Goal: Communication & Community: Answer question/provide support

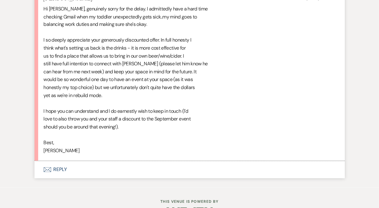
scroll to position [935, 0]
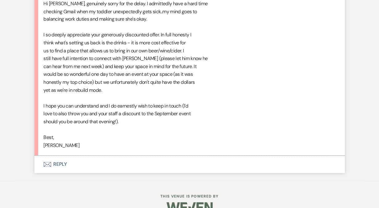
click at [59, 166] on button "Envelope Reply" at bounding box center [189, 164] width 310 height 17
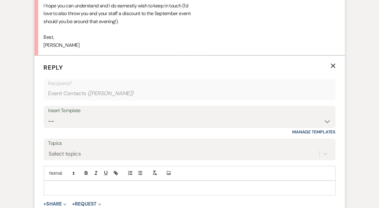
scroll to position [1036, 0]
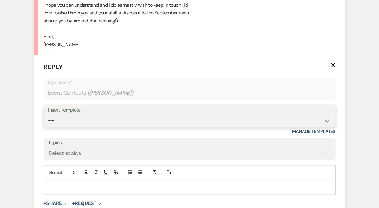
click at [79, 124] on select "-- Weven Planning Portal Introduction (Booked Events) Follow Up Contract (Pre-B…" at bounding box center [189, 121] width 283 height 12
select select "4505"
click at [48, 115] on select "-- Weven Planning Portal Introduction (Booked Events) Follow Up Contract (Pre-B…" at bounding box center [189, 121] width 283 height 12
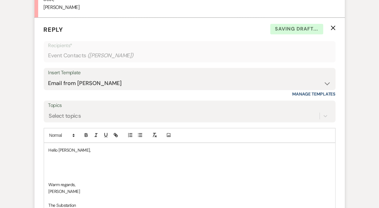
scroll to position [1074, 0]
click at [66, 160] on p at bounding box center [190, 163] width 282 height 7
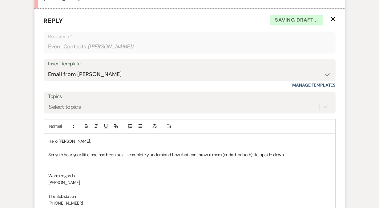
scroll to position [1084, 0]
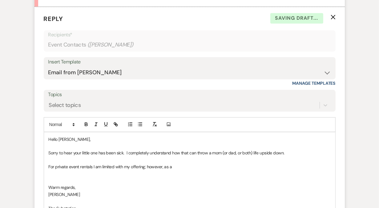
click at [139, 165] on p "For private event rentals I am limited with my offering; however, as a" at bounding box center [190, 166] width 282 height 7
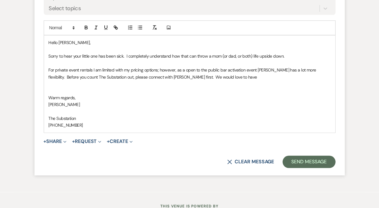
scroll to position [1181, 0]
click at [202, 78] on p "For private event rentals I am limited with my pricing options; however, as a o…" at bounding box center [190, 74] width 282 height 14
click at [253, 77] on p "For private event rentals I am limited with my pricing options; however, as a o…" at bounding box center [190, 74] width 282 height 14
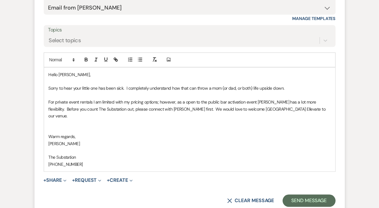
scroll to position [1164, 0]
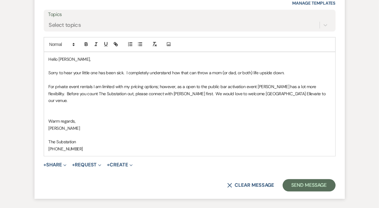
click at [106, 111] on p at bounding box center [190, 114] width 282 height 7
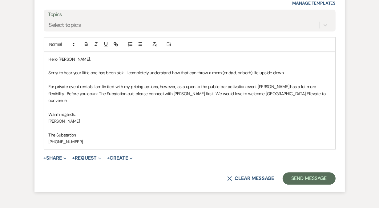
click at [269, 94] on p "For private event rentals I am limited with my pricing options; however, as a o…" at bounding box center [190, 93] width 282 height 21
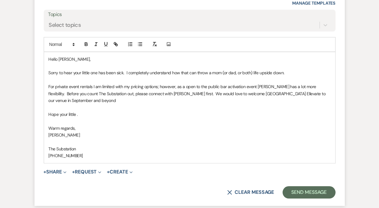
click at [329, 93] on p "For private event rentals I am limited with my pricing options; however, as a o…" at bounding box center [190, 93] width 282 height 21
click at [142, 111] on p "Hope your little ." at bounding box center [190, 114] width 282 height 7
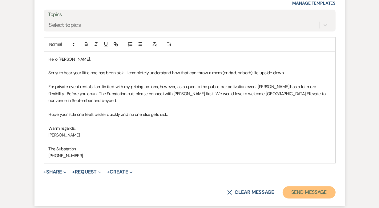
click at [311, 186] on button "Send Message" at bounding box center [309, 192] width 53 height 12
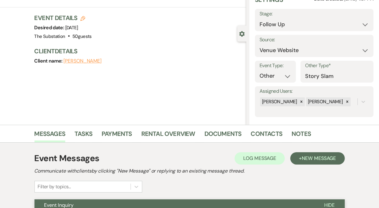
scroll to position [0, 0]
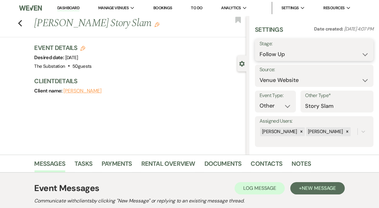
click at [291, 56] on select "Inquiry Follow Up Tour Requested Tour Confirmed Toured Proposal Sent Booked Lost" at bounding box center [314, 54] width 109 height 12
select select "8"
click at [260, 48] on select "Inquiry Follow Up Tour Requested Tour Confirmed Toured Proposal Sent Booked Lost" at bounding box center [314, 54] width 109 height 12
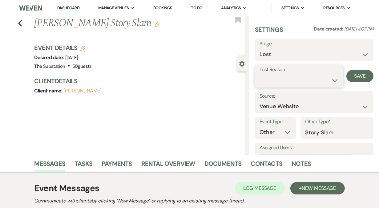
click at [284, 78] on select "Booked Elsewhere Budget Date Unavailable No Response Not a Good Match Capacity …" at bounding box center [299, 80] width 79 height 12
select select "7"
click at [260, 74] on select "Booked Elsewhere Budget Date Unavailable No Response Not a Good Match Capacity …" at bounding box center [299, 80] width 79 height 12
click at [356, 76] on button "Save" at bounding box center [360, 76] width 27 height 12
click at [72, 7] on link "Dashboard" at bounding box center [68, 8] width 22 height 6
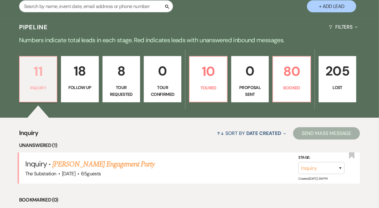
scroll to position [129, 0]
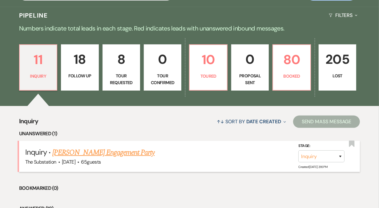
click at [106, 151] on link "[PERSON_NAME] Engagement Party" at bounding box center [103, 152] width 102 height 11
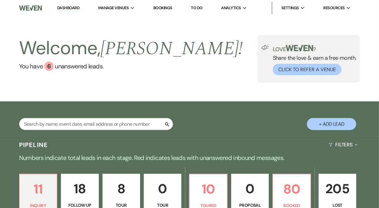
select select "5"
select select "10"
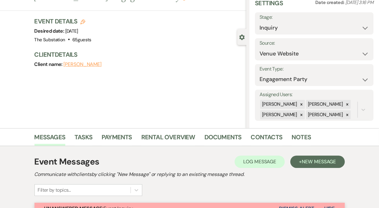
scroll to position [27, 0]
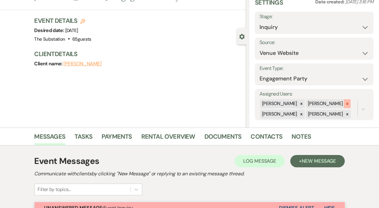
click at [345, 105] on icon at bounding box center [347, 104] width 4 height 4
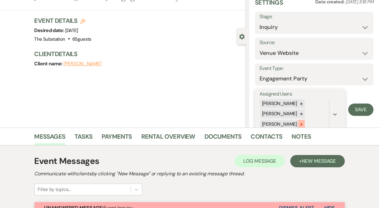
click at [301, 123] on icon at bounding box center [302, 124] width 2 height 2
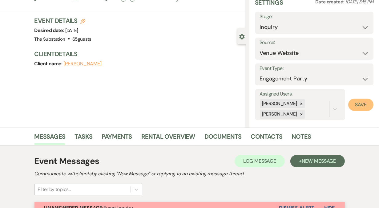
click at [365, 106] on button "Save" at bounding box center [360, 105] width 25 height 12
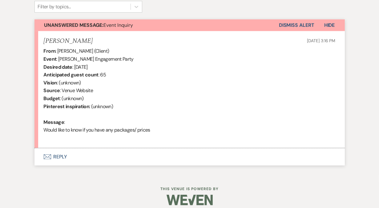
scroll to position [213, 0]
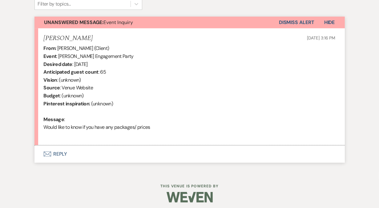
click at [61, 154] on button "Envelope Reply" at bounding box center [189, 153] width 310 height 17
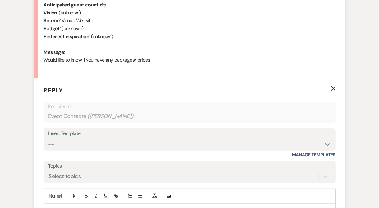
scroll to position [288, 0]
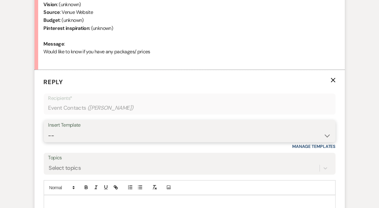
click at [72, 131] on select "-- Weven Planning Portal Introduction (Booked Events) Follow Up Contract (Pre-B…" at bounding box center [189, 136] width 283 height 12
select select "4505"
click at [48, 130] on select "-- Weven Planning Portal Introduction (Booked Events) Follow Up Contract (Pre-B…" at bounding box center [189, 136] width 283 height 12
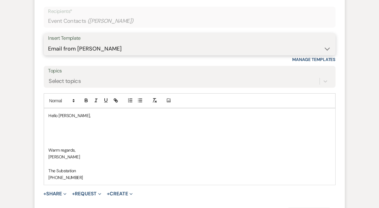
scroll to position [386, 0]
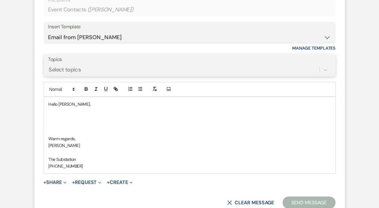
click at [81, 71] on div "Select topics" at bounding box center [183, 69] width 271 height 11
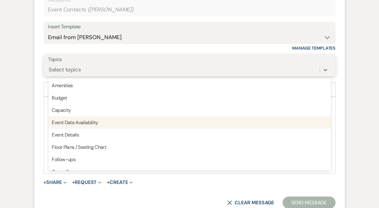
click at [87, 118] on div "Event Date Availability" at bounding box center [189, 122] width 283 height 12
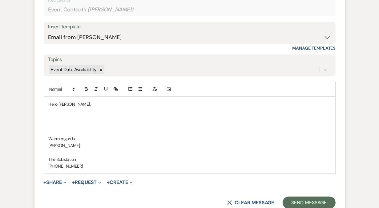
click at [65, 119] on p at bounding box center [190, 118] width 282 height 7
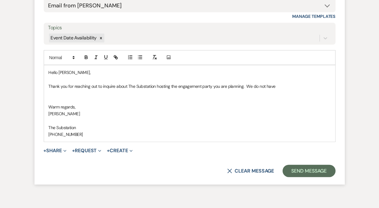
scroll to position [418, 0]
click at [247, 84] on p "Thank you for reaching out to inquire about The Substation hosting the engageme…" at bounding box center [190, 86] width 282 height 7
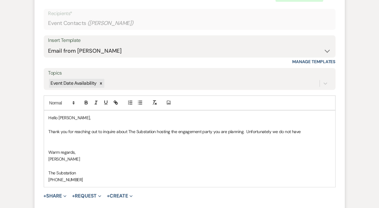
scroll to position [383, 0]
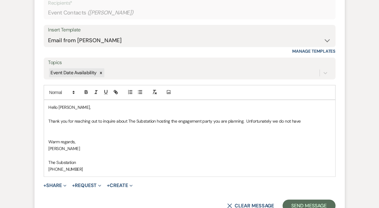
click at [308, 121] on p "Thank you for reaching out to inquire about The Substation hosting the engageme…" at bounding box center [190, 121] width 282 height 7
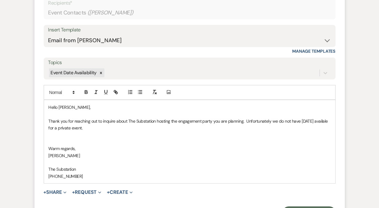
click at [80, 125] on p "Thank you for reaching out to inquire about The Substation hosting the engageme…" at bounding box center [190, 125] width 282 height 14
click at [71, 131] on p at bounding box center [190, 134] width 282 height 7
click at [77, 130] on p "Thank you for reaching out to inquire about The Substation hosting the engageme…" at bounding box center [190, 125] width 282 height 14
click at [87, 138] on p at bounding box center [190, 141] width 282 height 7
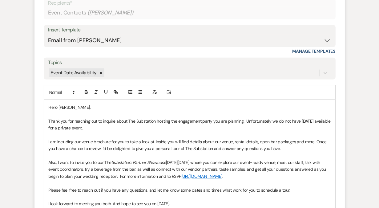
click at [143, 125] on p "Thank you for reaching out to inquire about The Substation hosting the engageme…" at bounding box center [190, 125] width 282 height 14
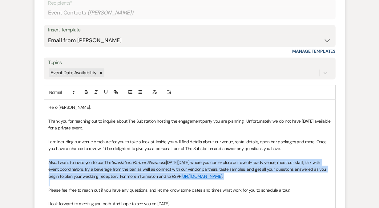
drag, startPoint x: 48, startPoint y: 161, endPoint x: 280, endPoint y: 183, distance: 232.7
click at [280, 183] on div "Hello [PERSON_NAME], Thank you for reaching out to inquire about The Substation…" at bounding box center [189, 176] width 291 height 152
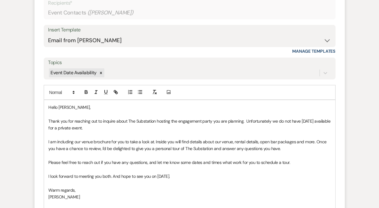
drag, startPoint x: 183, startPoint y: 175, endPoint x: 113, endPoint y: 176, distance: 69.6
click at [113, 176] on p "I look forward to meeting you both. And hope to see you on [DATE]." at bounding box center [190, 176] width 282 height 7
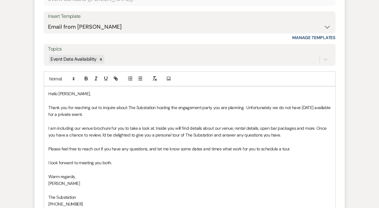
scroll to position [400, 0]
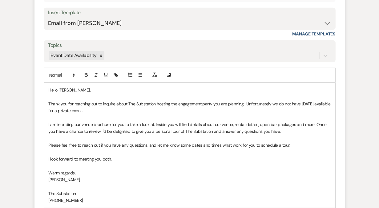
click at [136, 111] on p "Thank you for reaching out to inquire about The Substation hosting the engageme…" at bounding box center [190, 107] width 282 height 14
click at [202, 111] on p "Thank you for reaching out to inquire about The Substation hosting the engageme…" at bounding box center [190, 107] width 282 height 14
click at [242, 110] on p "Thank you for reaching out to inquire about The Substation hosting the engageme…" at bounding box center [190, 107] width 282 height 14
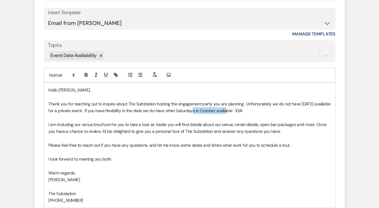
drag, startPoint x: 201, startPoint y: 110, endPoint x: 236, endPoint y: 109, distance: 35.1
click at [236, 109] on p "Thank you for reaching out to inquire about The Substation hosting the engageme…" at bounding box center [190, 107] width 282 height 14
click at [236, 110] on p "Thank you for reaching out to inquire about The Substation hosting the engageme…" at bounding box center [190, 107] width 282 height 14
drag, startPoint x: 245, startPoint y: 109, endPoint x: 218, endPoint y: 109, distance: 27.4
click at [218, 109] on p "Thank you for reaching out to inquire about The Substation hosting the engageme…" at bounding box center [190, 107] width 282 height 14
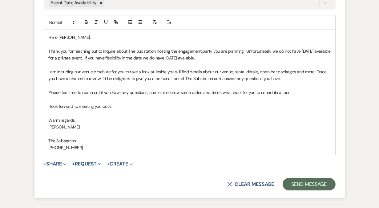
scroll to position [454, 0]
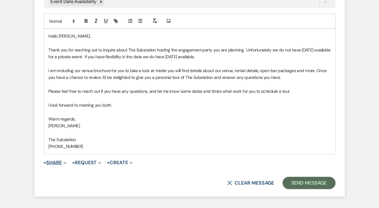
click at [56, 163] on button "+ Share Expand" at bounding box center [55, 162] width 23 height 5
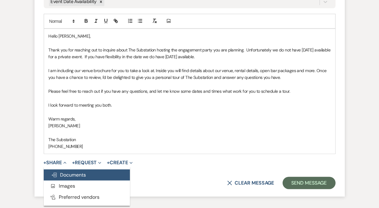
click at [72, 175] on span "Doc Upload Documents" at bounding box center [68, 175] width 35 height 6
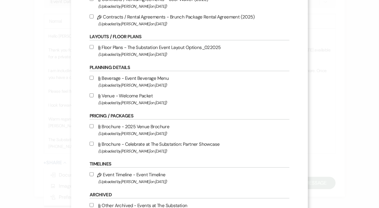
scroll to position [254, 0]
click at [113, 131] on label "Attach File Brochure - 2025 Venue Brochure (Uploaded by [PERSON_NAME] on [DATE]…" at bounding box center [190, 130] width 200 height 14
click at [94, 128] on input "Attach File Brochure - 2025 Venue Brochure (Uploaded by [PERSON_NAME] on [DATE]…" at bounding box center [92, 126] width 4 height 4
checkbox input "true"
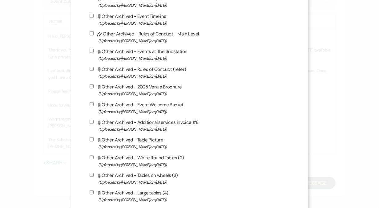
scroll to position [657, 0]
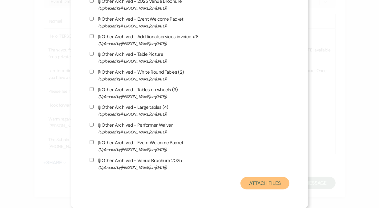
click at [261, 184] on button "Attach Files" at bounding box center [265, 183] width 49 height 12
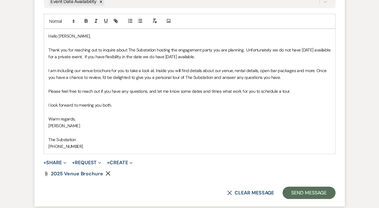
click at [128, 119] on p "Warm regards," at bounding box center [190, 119] width 282 height 7
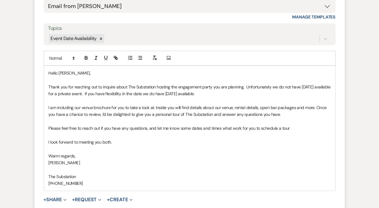
scroll to position [417, 0]
click at [220, 93] on p "Thank you for reaching out to inquire about The Substation hosting the engageme…" at bounding box center [190, 91] width 282 height 14
click at [221, 95] on p "Thank you for reaching out to inquire about The Substation hosting the engageme…" at bounding box center [190, 91] width 282 height 14
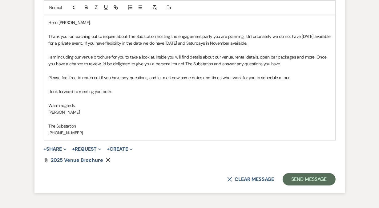
scroll to position [468, 0]
click at [314, 180] on button "Send Message" at bounding box center [309, 179] width 53 height 12
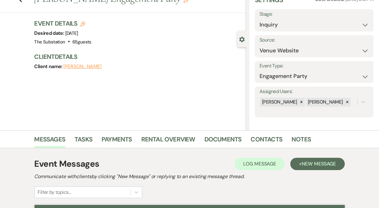
scroll to position [0, 0]
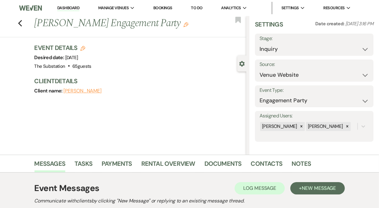
click at [70, 11] on link "Dashboard" at bounding box center [68, 8] width 22 height 6
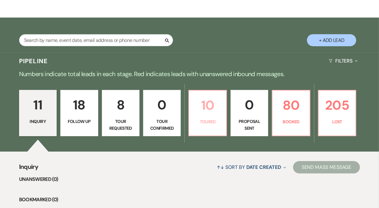
click at [196, 104] on p "10" at bounding box center [208, 105] width 30 height 21
select select "5"
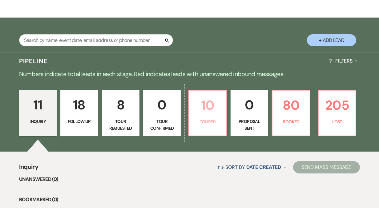
select select "5"
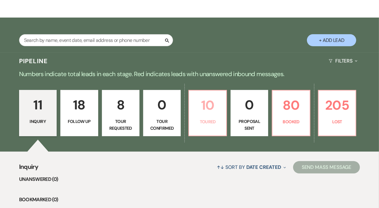
select select "5"
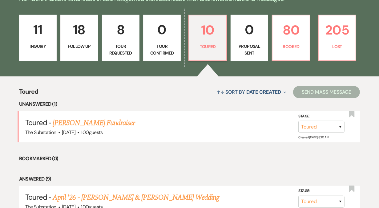
scroll to position [159, 0]
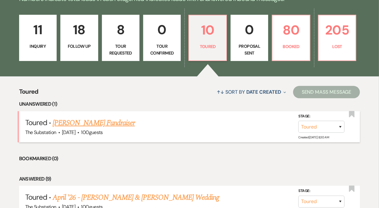
click at [120, 123] on link "[PERSON_NAME] Fundraiser" at bounding box center [94, 122] width 82 height 11
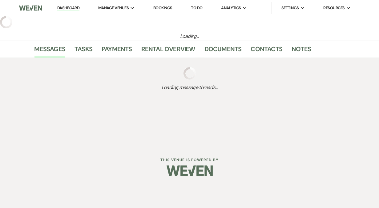
select select "5"
select select "20"
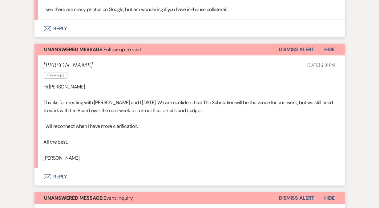
scroll to position [274, 0]
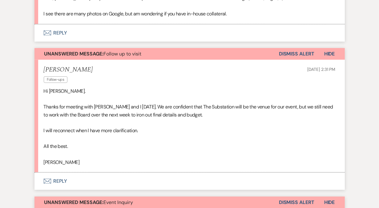
click at [64, 179] on button "Envelope Reply" at bounding box center [189, 180] width 310 height 17
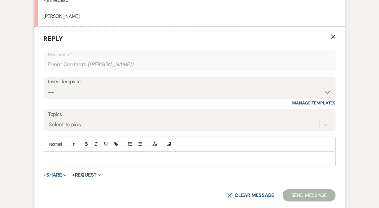
scroll to position [430, 0]
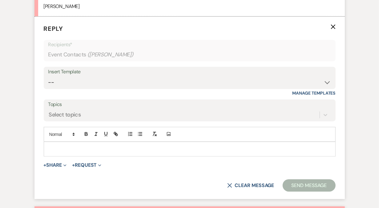
click at [87, 148] on p at bounding box center [190, 149] width 282 height 7
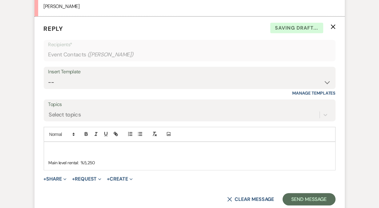
click at [83, 160] on p "Main level rental: %5,250" at bounding box center [190, 162] width 282 height 7
click at [104, 162] on p "Main level rental: $5,250" at bounding box center [190, 162] width 282 height 7
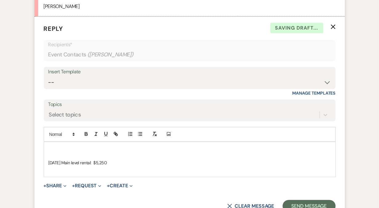
click at [93, 166] on p at bounding box center [190, 169] width 282 height 7
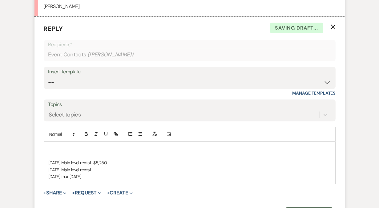
click at [70, 176] on p "[DATE] thur [DATE]" at bounding box center [190, 176] width 282 height 7
click at [101, 174] on p "[DATE] thru [DATE]" at bounding box center [190, 176] width 282 height 7
click at [142, 176] on p "[DATE] thru [DATE]: $2,500 (15% non profit fee can be appled" at bounding box center [190, 176] width 282 height 7
click at [180, 175] on p "[DATE] thru [DATE]: $2,500 (15% non profit discount can be appled" at bounding box center [190, 176] width 282 height 7
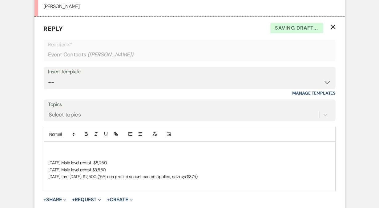
click at [104, 149] on p at bounding box center [190, 149] width 282 height 7
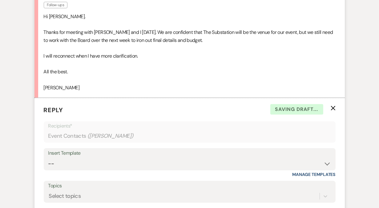
scroll to position [348, 0]
drag, startPoint x: 96, startPoint y: 33, endPoint x: 111, endPoint y: 33, distance: 15.1
click at [111, 33] on p "Thanks for meeting with [PERSON_NAME] and I [DATE]. We are confident that The S…" at bounding box center [190, 37] width 292 height 16
copy p "[PERSON_NAME]"
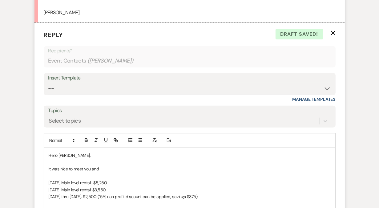
scroll to position [444, 0]
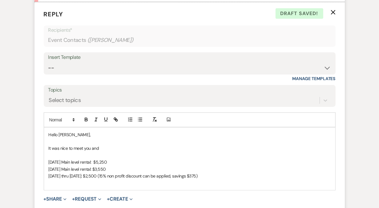
click at [119, 146] on p "It was nice to meet you and" at bounding box center [190, 148] width 282 height 7
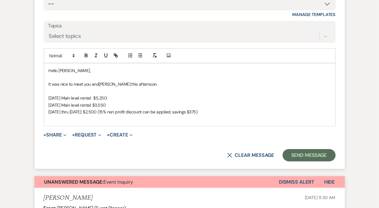
scroll to position [517, 0]
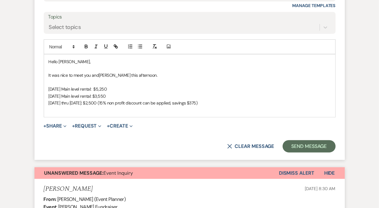
click at [239, 97] on p "[DATE] Main level rental: $3,550" at bounding box center [190, 96] width 282 height 7
click at [228, 107] on p at bounding box center [190, 109] width 282 height 7
click at [228, 105] on p "[DATE] thru [DATE]: $2,500 (15% non profit discount can be applied, savings $37…" at bounding box center [190, 102] width 282 height 7
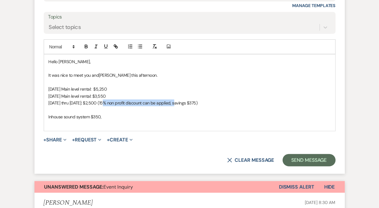
drag, startPoint x: 110, startPoint y: 103, endPoint x: 183, endPoint y: 103, distance: 73.0
click at [183, 103] on p "[DATE] thru [DATE]: $2,500 (15% non profit discount can be applied, savings $37…" at bounding box center [190, 102] width 282 height 7
copy p "(15% non profit discount can be applied"
click at [145, 115] on p "Inhouse sound system $350," at bounding box center [190, 116] width 282 height 7
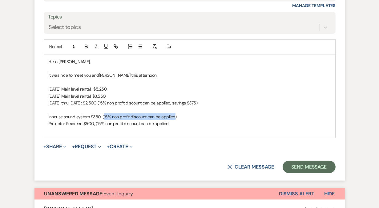
drag, startPoint x: 174, startPoint y: 116, endPoint x: 103, endPoint y: 118, distance: 70.5
click at [103, 118] on p "Inhouse sound system $350, (15% non profit discount can be applied)" at bounding box center [190, 116] width 282 height 7
click at [188, 121] on p "Projector & screen $500, (15% non profit discount can be applied" at bounding box center [190, 123] width 282 height 7
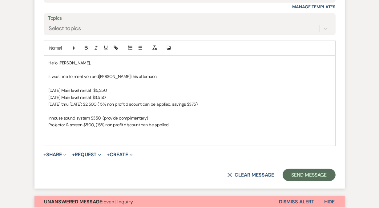
scroll to position [522, 0]
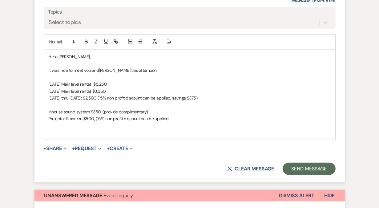
click at [104, 131] on p at bounding box center [190, 132] width 282 height 7
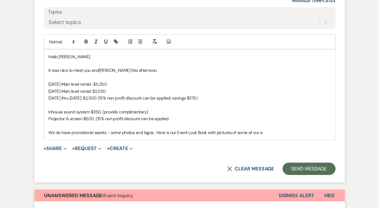
click at [217, 133] on p "We do have promotional assets - some photos and logos. Here is our Event Look B…" at bounding box center [190, 132] width 282 height 7
drag, startPoint x: 255, startPoint y: 132, endPoint x: 292, endPoint y: 133, distance: 37.6
click at [292, 133] on p "We do have promotional assets - some photos and logos. Here is our Event Look B…" at bounding box center [190, 132] width 282 height 7
drag, startPoint x: 177, startPoint y: 132, endPoint x: 206, endPoint y: 133, distance: 29.0
click at [206, 133] on p "We do have promotional assets - some photos and logos. Here is our Event Look B…" at bounding box center [190, 132] width 282 height 7
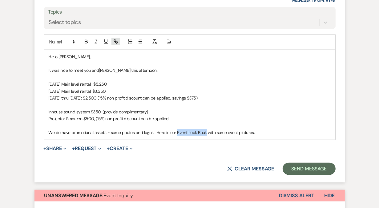
click at [116, 39] on icon "button" at bounding box center [116, 42] width 6 height 6
paste input "[URL][DOMAIN_NAME]"
type input "[URL][DOMAIN_NAME]"
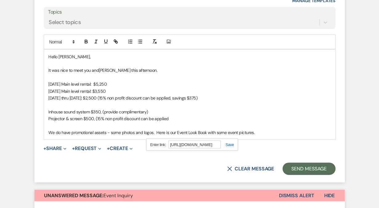
click at [229, 144] on link at bounding box center [227, 144] width 13 height 5
click at [258, 132] on p "We do have promotional assets - some photos and logos. Here is our Event Look B…" at bounding box center [190, 132] width 282 height 7
click at [148, 70] on p "It was nice to meet you and [PERSON_NAME] this afternoon." at bounding box center [190, 70] width 282 height 7
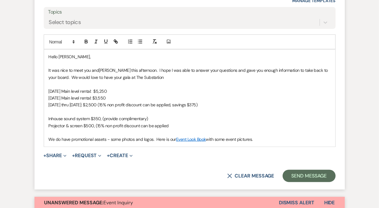
click at [65, 75] on span "[PERSON_NAME] this afternoon. I hope I was able to answer your questions and ga…" at bounding box center [189, 73] width 281 height 12
click at [153, 77] on p "It was nice to meet you and [PERSON_NAME] this afternoon. I hope I was able to …" at bounding box center [190, 74] width 282 height 14
click at [208, 77] on span "[PERSON_NAME] this afternoon. I hope I was able to answer your questions and ga…" at bounding box center [189, 73] width 281 height 12
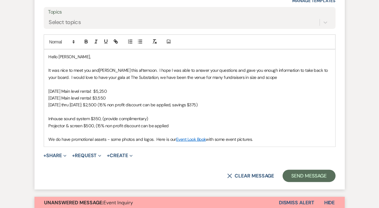
click at [272, 78] on p "It was nice to meet you and [PERSON_NAME] this afternoon. I hope I was able to …" at bounding box center [190, 74] width 282 height 14
click at [266, 78] on span "[PERSON_NAME] this afternoon. I hope I was able to answer your questions and ga…" at bounding box center [189, 73] width 281 height 12
click at [249, 76] on span "[PERSON_NAME] this afternoon. I hope I was able to answer your questions and ga…" at bounding box center [189, 73] width 281 height 12
click at [258, 76] on span "[PERSON_NAME] this afternoon. I hope I was able to answer your questions and ga…" at bounding box center [189, 73] width 281 height 12
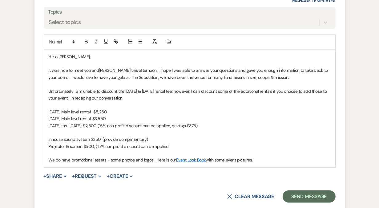
click at [78, 97] on span "Unfortunately I am unable to discount the [DATE] & [DATE] rental fee; however, …" at bounding box center [188, 94] width 279 height 12
click at [139, 99] on p "Unfortunately I am unable to discount the [DATE] & [DATE] rental fee; however, …" at bounding box center [190, 95] width 282 height 14
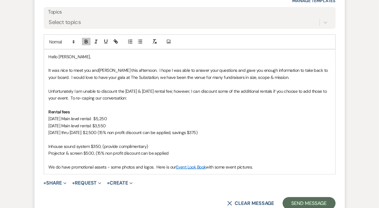
click at [69, 131] on p "[DATE] thru [DATE]: $2,500 (15% non profit discount can be applied, savings $37…" at bounding box center [190, 132] width 282 height 7
click at [64, 145] on p "Inhouse sound system $350, (provide complimentary)" at bounding box center [190, 146] width 282 height 7
click at [59, 140] on p at bounding box center [190, 139] width 282 height 7
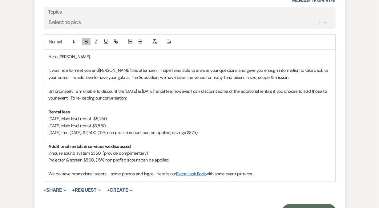
click at [176, 160] on p "Projector & screen $500, (15% non profit discount can be applied" at bounding box center [190, 159] width 282 height 7
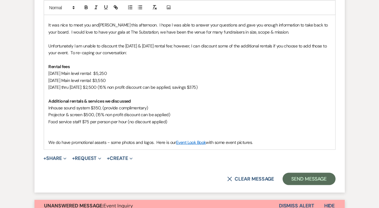
scroll to position [568, 0]
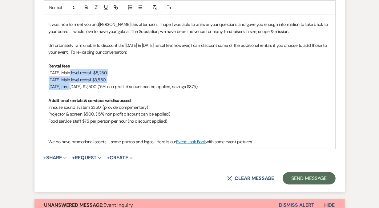
drag, startPoint x: 72, startPoint y: 71, endPoint x: 74, endPoint y: 87, distance: 16.7
click at [74, 87] on div "Hello [PERSON_NAME], It was nice to meet you and [PERSON_NAME] this afternoon. …" at bounding box center [189, 76] width 291 height 145
click at [141, 7] on line "button" at bounding box center [140, 7] width 3 height 0
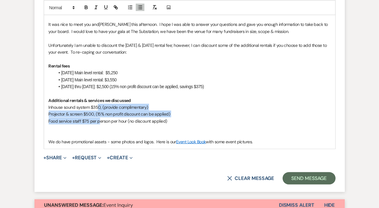
drag, startPoint x: 99, startPoint y: 107, endPoint x: 100, endPoint y: 119, distance: 11.7
click at [100, 119] on div "Hello [PERSON_NAME], It was nice to meet you and [PERSON_NAME] this afternoon. …" at bounding box center [189, 76] width 291 height 145
click at [140, 7] on icon "button" at bounding box center [140, 7] width 6 height 6
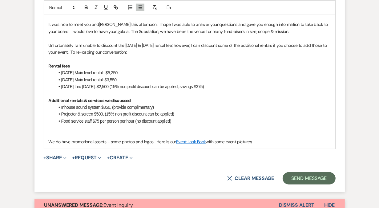
click at [184, 123] on li "Food service staff $75 per person per hour (no discount applied)" at bounding box center [193, 121] width 276 height 7
click at [75, 129] on p at bounding box center [190, 127] width 282 height 7
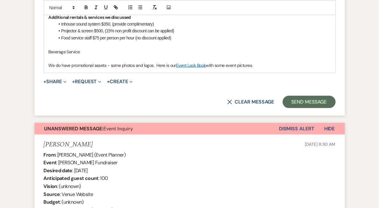
scroll to position [644, 0]
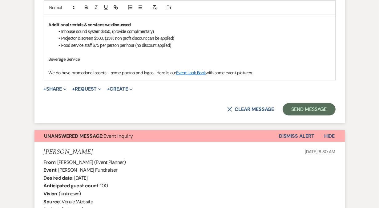
click at [299, 136] on button "Dismiss Alert" at bounding box center [296, 136] width 35 height 12
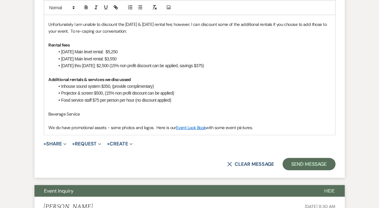
scroll to position [589, 0]
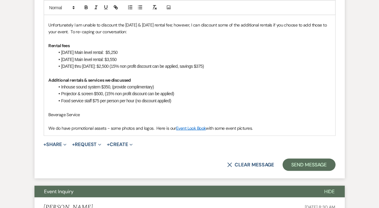
click at [92, 113] on p "Beverage Service" at bounding box center [190, 114] width 282 height 7
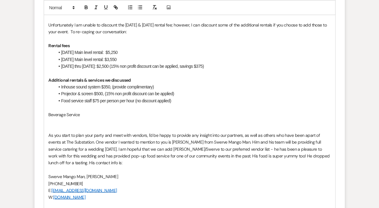
click at [55, 127] on p at bounding box center [190, 128] width 282 height 7
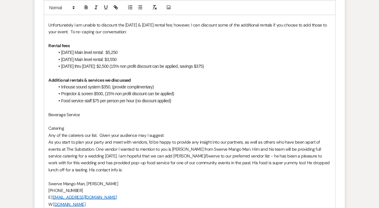
drag, startPoint x: 171, startPoint y: 149, endPoint x: 167, endPoint y: 135, distance: 15.0
click at [167, 135] on div "Hello [PERSON_NAME], It was nice to meet you and [PERSON_NAME] this afternoon. …" at bounding box center [189, 107] width 291 height 249
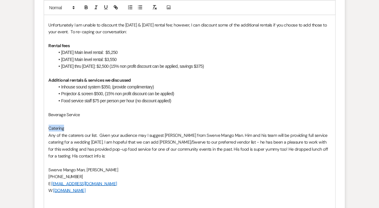
drag, startPoint x: 72, startPoint y: 128, endPoint x: 45, endPoint y: 128, distance: 27.1
click at [45, 128] on div "Hello [PERSON_NAME], It was nice to meet you and [PERSON_NAME] this afternoon. …" at bounding box center [189, 100] width 291 height 235
click at [253, 140] on p "Any of the caterers our list. Given your audience may I suggest [PERSON_NAME] f…" at bounding box center [190, 146] width 282 height 28
click at [95, 155] on p "Any of the caterers our list. Given your audience may I suggest [PERSON_NAME] f…" at bounding box center [190, 146] width 282 height 28
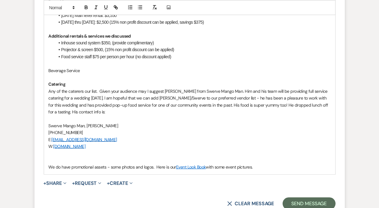
scroll to position [633, 0]
drag, startPoint x: 86, startPoint y: 70, endPoint x: 44, endPoint y: 70, distance: 42.5
click at [44, 70] on div "Hello [PERSON_NAME], It was nice to meet you and [PERSON_NAME] this afternoon. …" at bounding box center [189, 56] width 291 height 235
click at [51, 76] on p at bounding box center [190, 77] width 282 height 7
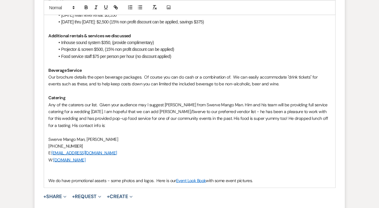
click at [92, 124] on p "Any of the caterers our list. Given your audience may I suggest [PERSON_NAME] f…" at bounding box center [190, 115] width 282 height 28
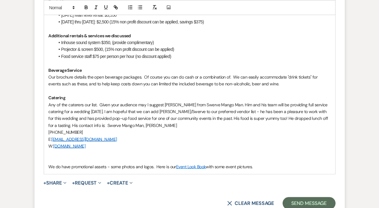
click at [140, 123] on p "Any of the caterers our list. Given your audience may I suggest [PERSON_NAME] f…" at bounding box center [190, 115] width 282 height 28
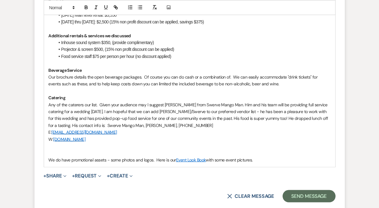
click at [182, 125] on p "Any of the caterers our list. Given your audience may I suggest [PERSON_NAME] f…" at bounding box center [190, 115] width 282 height 28
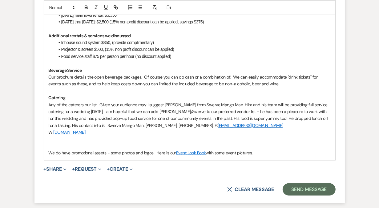
click at [234, 127] on p "Any of the caterers our list. Given your audience may I suggest [PERSON_NAME] f…" at bounding box center [190, 115] width 282 height 28
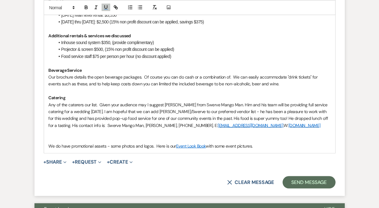
click at [274, 81] on p "Our brochure details the open beverage packages. Of course you can do cash or a…" at bounding box center [190, 81] width 282 height 14
click at [270, 83] on p "Our brochure details the open beverage packages. Of course you can do cash or a…" at bounding box center [190, 81] width 282 height 14
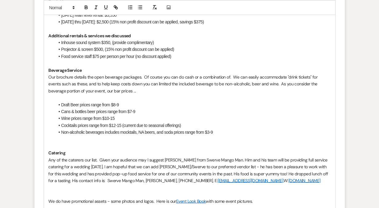
click at [89, 91] on p "Our brochure details the open beverage packages. Of course you can do cash or a…" at bounding box center [190, 84] width 282 height 21
click at [128, 91] on p "Our brochure details the open beverage packages. Of course you can do cash or a…" at bounding box center [190, 84] width 282 height 21
click at [88, 143] on p at bounding box center [190, 146] width 282 height 7
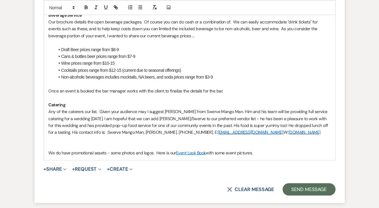
scroll to position [694, 0]
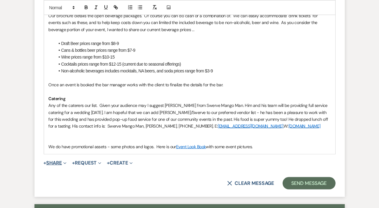
click at [58, 162] on button "+ Share Expand" at bounding box center [55, 162] width 23 height 5
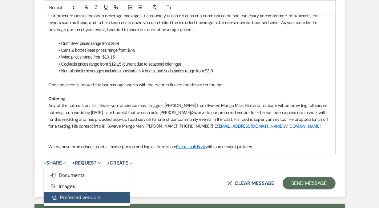
click at [66, 196] on button "Pref Vendors Preferred vendors" at bounding box center [87, 197] width 86 height 11
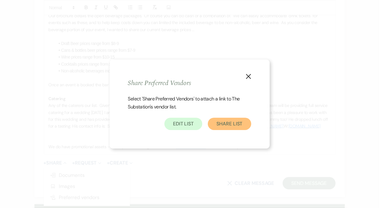
click at [229, 125] on button "Share List" at bounding box center [229, 124] width 43 height 12
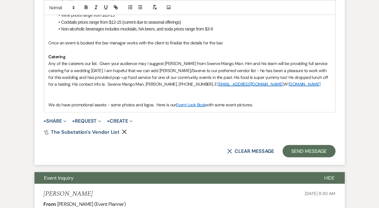
scroll to position [738, 0]
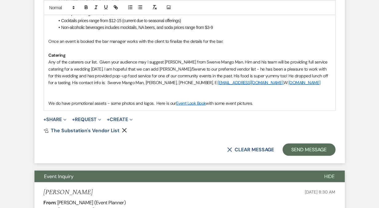
click at [83, 97] on p at bounding box center [190, 96] width 282 height 7
click at [267, 103] on p "We do have promotional assets - some photos and logos. Here is our Event Look B…" at bounding box center [190, 103] width 282 height 7
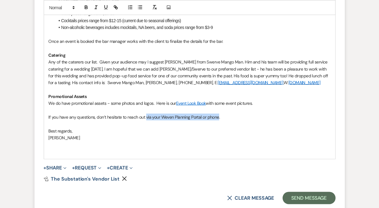
drag, startPoint x: 218, startPoint y: 116, endPoint x: 145, endPoint y: 118, distance: 72.7
click at [145, 118] on span "If you have any questions, don’t hesitate to reach out via your Weven Planning …" at bounding box center [135, 117] width 172 height 6
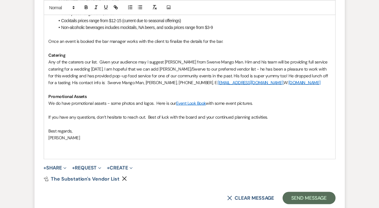
click at [65, 152] on p at bounding box center [190, 151] width 282 height 7
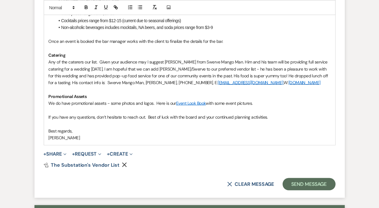
click at [93, 117] on span "If you have any questions, don’t hesitate to reach out. Best of luck with the b…" at bounding box center [159, 117] width 220 height 6
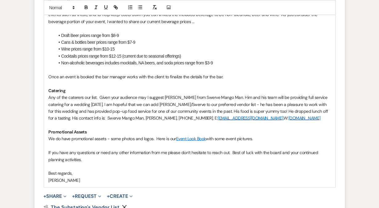
scroll to position [700, 0]
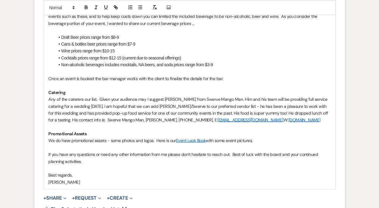
click at [97, 100] on p "Any of the caterers our list. Given your audience may I suggest [PERSON_NAME] f…" at bounding box center [190, 110] width 282 height 28
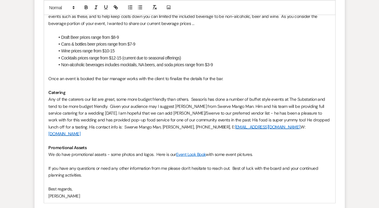
click at [302, 126] on p "Any of the caterers our list are great, some more budget friendly than others. …" at bounding box center [190, 116] width 282 height 41
drag, startPoint x: 294, startPoint y: 127, endPoint x: 294, endPoint y: 130, distance: 3.1
click at [294, 130] on p "Any of the caterers our list are great, some more budget friendly than others. …" at bounding box center [190, 116] width 282 height 41
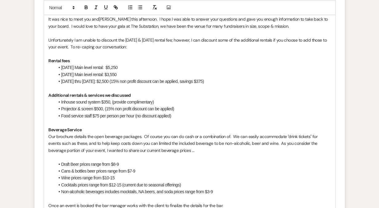
scroll to position [574, 0]
click at [174, 103] on li "Inhouse sound system $350, (provide complimentary)" at bounding box center [193, 102] width 276 height 7
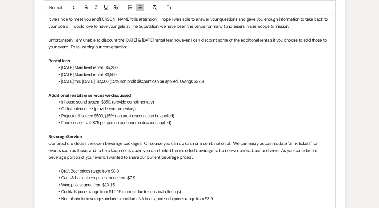
click at [95, 109] on li "Off list catering fee (provide complimentary)" at bounding box center [193, 108] width 276 height 7
click at [143, 116] on li "Projector & screen $500, (15% non profit discount can be applied)" at bounding box center [193, 115] width 276 height 7
click at [121, 123] on li "Food service staff $75 per person per hour (no discount applied)" at bounding box center [193, 122] width 276 height 7
click at [189, 115] on li "Projector & screen $500, (15% non profit discount can be applied)" at bounding box center [193, 115] width 276 height 7
click at [99, 117] on li "Projector & screen $500, (15% non profit discount can be applied)" at bounding box center [193, 115] width 276 height 7
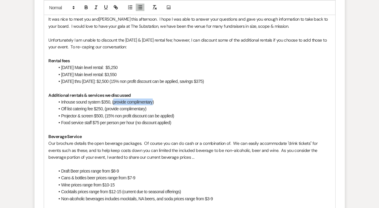
drag, startPoint x: 114, startPoint y: 102, endPoint x: 153, endPoint y: 103, distance: 39.4
click at [153, 103] on li "Inhouse sound system $350, (provide complimentary)" at bounding box center [193, 102] width 276 height 7
click at [128, 110] on li "Off list catering fee $250, (provide complimentary)" at bounding box center [193, 108] width 276 height 7
click at [138, 116] on li "Projector & screen $500, (15% non profit discount can be applied)" at bounding box center [193, 115] width 276 height 7
click at [128, 122] on li "Food service staff $75 per person per hour (no discount applied)" at bounding box center [193, 122] width 276 height 7
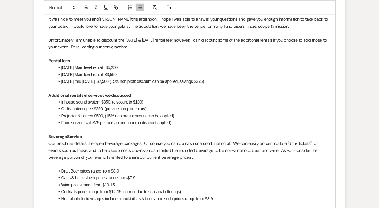
click at [127, 109] on li "Off list catering fee $250, (provide complimentary)" at bounding box center [193, 108] width 276 height 7
click at [128, 119] on li "Food service staff $75 per person per hour (no discount applied)" at bounding box center [193, 122] width 276 height 7
click at [107, 115] on li "Projector & screen $500, (15% non profit discount can be applied)" at bounding box center [193, 115] width 276 height 7
click at [114, 108] on li "Off list catering fee $250, (provide complimentary)" at bounding box center [193, 108] width 276 height 7
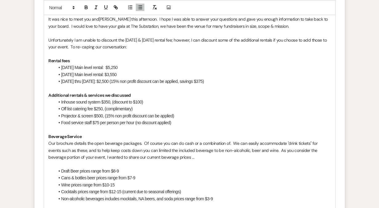
click at [120, 103] on li "Inhouse sound system $350, (discount to $100)" at bounding box center [193, 102] width 276 height 7
click at [116, 109] on li "Off list catering fee $250, (complimentary)" at bounding box center [193, 108] width 276 height 7
click at [123, 116] on li "Projector & screen $500, (15% non profit discount can be applied)" at bounding box center [193, 115] width 276 height 7
click at [117, 121] on li "Food service staff $75 per person per hour (no discount applied)" at bounding box center [193, 122] width 276 height 7
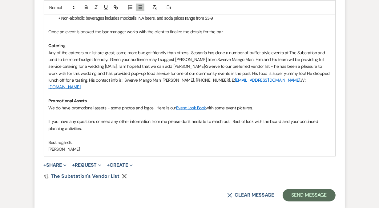
scroll to position [752, 0]
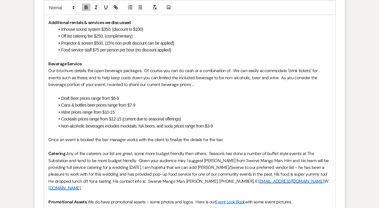
scroll to position [646, 0]
click at [46, 71] on div "Hello [PERSON_NAME], It was nice to meet you and [PERSON_NAME] this afternoon. …" at bounding box center [189, 88] width 291 height 325
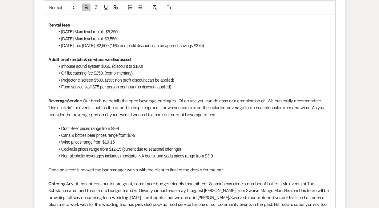
scroll to position [583, 0]
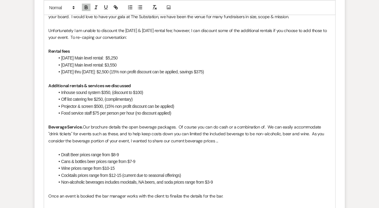
click at [88, 49] on p "Rental fees" at bounding box center [190, 51] width 282 height 7
click at [138, 84] on p "Additional rentals & services we discussed" at bounding box center [190, 85] width 282 height 7
click at [87, 97] on li "Off list catering fee $250, (complimentary)" at bounding box center [193, 99] width 276 height 7
click at [84, 106] on li "Projector & screen $500, (15% non profit discount can be applied)" at bounding box center [193, 106] width 276 height 7
click at [84, 113] on li "Food service staff $75 per person per hour (no discount applied)" at bounding box center [193, 113] width 276 height 7
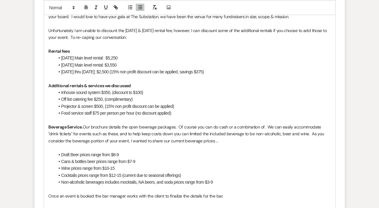
click at [136, 112] on li "Food service staff $75 per person per hour (no discount applied)" at bounding box center [193, 113] width 276 height 7
click at [171, 113] on li "Food service staff $75 per person per hour (no discount applied)" at bounding box center [193, 113] width 276 height 7
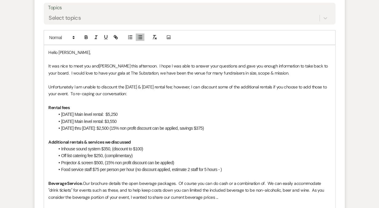
scroll to position [526, 0]
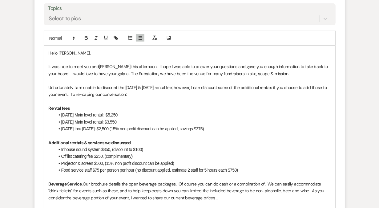
click at [155, 168] on li "Food service staff $75 per person per hour (no discount applied, estimate 2 sta…" at bounding box center [193, 170] width 276 height 7
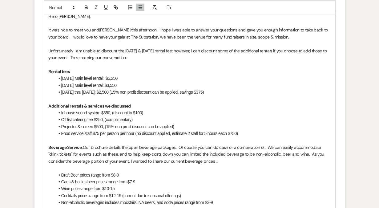
scroll to position [564, 0]
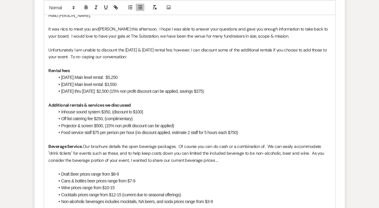
click at [137, 132] on li "Food service staff $75 per person per hour (no discount applied, estimate 2 sta…" at bounding box center [193, 132] width 276 height 7
click at [126, 128] on li "Projector & screen $500, (15% non profit discount can be applied)" at bounding box center [193, 125] width 276 height 7
click at [90, 113] on li "Inhouse sound system $350, (discount to $100)" at bounding box center [193, 111] width 276 height 7
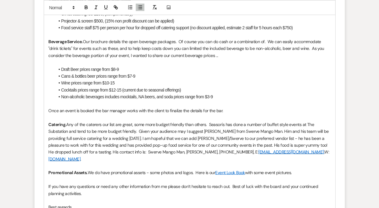
scroll to position [669, 0]
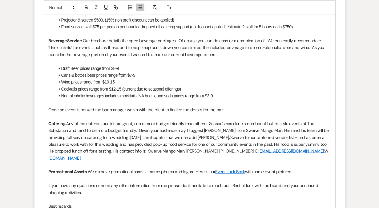
click at [222, 110] on p "Once an event is booked the bar manager works with the client to finalize the d…" at bounding box center [190, 109] width 282 height 7
click at [262, 40] on p "Beverage Service. Our brochure details the open beverage packages. Of course yo…" at bounding box center [190, 47] width 282 height 21
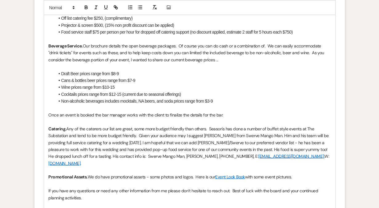
click at [287, 52] on p "Beverage Service. Our brochure details the open beverage packages. Of course yo…" at bounding box center [190, 53] width 282 height 21
click at [209, 52] on p "Beverage Service. Our brochure details the open beverage packages. Of course yo…" at bounding box center [190, 53] width 282 height 21
click at [193, 59] on p "Beverage Service. Our brochure details the open beverage packages. Of course yo…" at bounding box center [190, 53] width 282 height 21
click at [227, 59] on p "Beverage Service. Our brochure details the open beverage packages. Of course yo…" at bounding box center [190, 53] width 282 height 21
click at [103, 86] on li "Wine prices range from $10-15" at bounding box center [193, 87] width 276 height 7
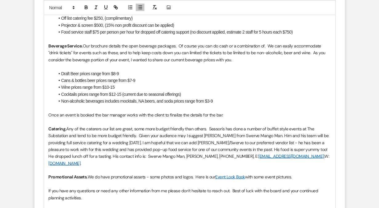
click at [137, 80] on li "Cans & bottles beer prices range from $7-9" at bounding box center [193, 80] width 276 height 7
click at [128, 73] on li "Draft Beer prices range from $8-9" at bounding box center [193, 73] width 276 height 7
click at [143, 79] on li "Cans & bottles beer prices range from $7-9" at bounding box center [193, 80] width 276 height 7
click at [131, 87] on li "Wine prices range from $10-15" at bounding box center [193, 87] width 276 height 7
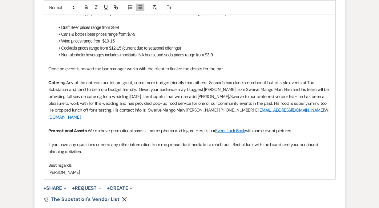
scroll to position [712, 0]
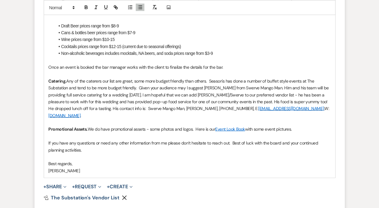
click at [126, 72] on p at bounding box center [190, 74] width 282 height 7
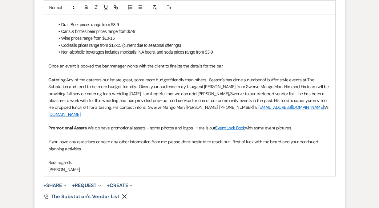
click at [96, 140] on p "If you have any questions or need any other information from me please don’t he…" at bounding box center [190, 145] width 282 height 14
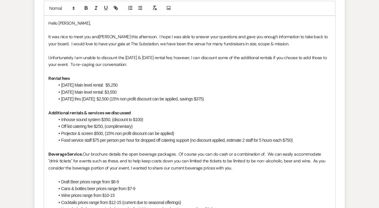
scroll to position [545, 0]
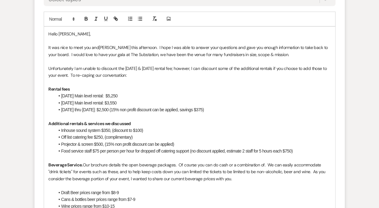
click at [146, 96] on li "[DATE] Main level rental: $5,250" at bounding box center [193, 95] width 276 height 7
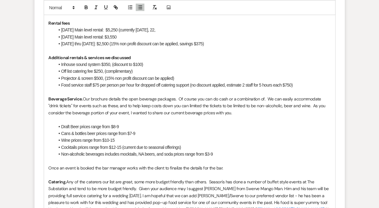
scroll to position [611, 0]
click at [139, 34] on li "[DATE] Main level rental: $3,550" at bounding box center [193, 37] width 276 height 7
click at [86, 22] on p "Rental fees" at bounding box center [190, 23] width 282 height 7
click at [75, 22] on strong "Rental fees & available rental dates" at bounding box center [82, 23] width 67 height 6
click at [160, 39] on li "[DATE] Main level rental: $3,550 (" at bounding box center [193, 37] width 276 height 7
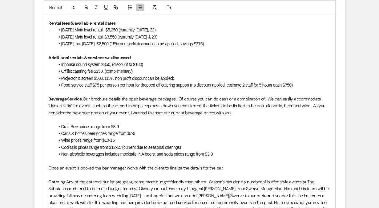
click at [221, 43] on li "[DATE] thru [DATE]: $2,500 (15% non profit discount can be applied, savings $37…" at bounding box center [193, 43] width 276 height 7
click at [180, 38] on li "[DATE] Main level rental: $3,550 (currently [DATE] & 23)" at bounding box center [193, 37] width 276 height 7
click at [229, 42] on li "[DATE] thru [DATE]: $2,500 (15% non profit discount can be applied, savings $37…" at bounding box center [193, 43] width 276 height 7
click at [104, 64] on li "Inhouse sound system $350, (discount to $100)" at bounding box center [193, 64] width 276 height 7
click at [136, 64] on li "Inhouse sound system $350, (discount to $100)" at bounding box center [193, 64] width 276 height 7
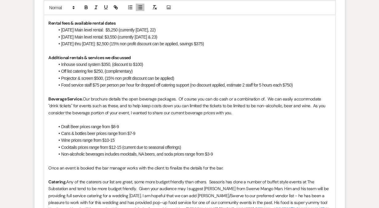
click at [118, 72] on li "Off list catering fee $250, (complimentary)" at bounding box center [193, 71] width 276 height 7
click at [80, 71] on li "Off list catering fee $250, (complimentary)" at bounding box center [193, 71] width 276 height 7
click at [96, 72] on li "Off list catering fee $250, (complimentary)" at bounding box center [193, 71] width 276 height 7
click at [113, 71] on li "Off list catering fee $250, (complimentary)" at bounding box center [193, 71] width 276 height 7
click at [117, 78] on li "Projector & screen $500, (15% non profit discount can be applied)" at bounding box center [193, 78] width 276 height 7
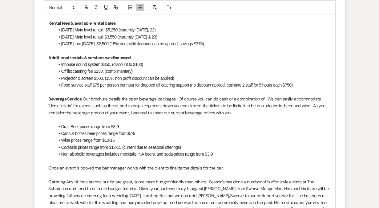
click at [106, 72] on li "Off list catering fee $250, (complimentary)" at bounding box center [193, 71] width 276 height 7
click at [92, 79] on li "Projector & screen $500, (15% non profit discount can be applied)" at bounding box center [193, 78] width 276 height 7
click at [107, 78] on li "Projector & screen $500, (15% non profit discount can be applied)" at bounding box center [193, 78] width 276 height 7
click at [110, 77] on li "Projector & screen $500, (15% non profit discount can be applied)" at bounding box center [193, 78] width 276 height 7
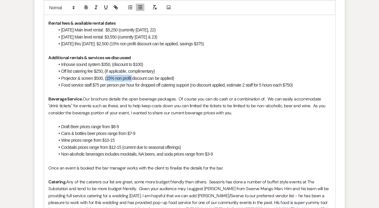
click at [128, 78] on li "Projector & screen $500, (15% non profit discount can be applied)" at bounding box center [193, 78] width 276 height 7
click at [122, 79] on li "Projector & screen $500, (15% non profit discount can be applied)" at bounding box center [193, 78] width 276 height 7
drag, startPoint x: 115, startPoint y: 78, endPoint x: 106, endPoint y: 78, distance: 8.6
click at [106, 78] on li "Projector & screen $500, (15% non profit discount can be applied)" at bounding box center [193, 78] width 276 height 7
drag, startPoint x: 148, startPoint y: 77, endPoint x: 160, endPoint y: 78, distance: 11.7
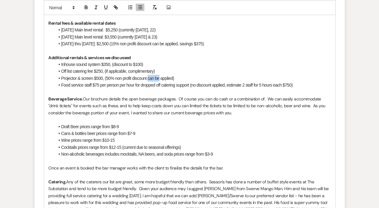
click at [160, 78] on li "Projector & screen $500, (50% non profit discount can be applied)" at bounding box center [193, 78] width 276 height 7
drag, startPoint x: 116, startPoint y: 78, endPoint x: 131, endPoint y: 78, distance: 15.4
click at [131, 78] on li "Projector & screen $500, (50% non profit discount can be applied)" at bounding box center [193, 78] width 276 height 7
click at [109, 78] on li "Projector & screen $500, (50% discount can be applied)" at bounding box center [193, 78] width 276 height 7
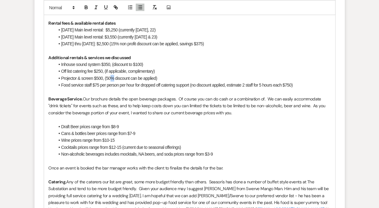
click at [109, 78] on li "Projector & screen $500, (50% discount can be applied)" at bounding box center [193, 78] width 276 height 7
click at [132, 64] on li "Inhouse sound system $350, (discount to $100)" at bounding box center [193, 64] width 276 height 7
click at [151, 73] on li "Off list catering fee $250, (if applicable, complimentary)" at bounding box center [193, 71] width 276 height 7
click at [140, 75] on li "Projector & screen $500, (discount $250)" at bounding box center [193, 78] width 276 height 7
click at [133, 87] on li "Food service staff $75 per person per hour for dropped off catering support (no…" at bounding box center [193, 85] width 276 height 7
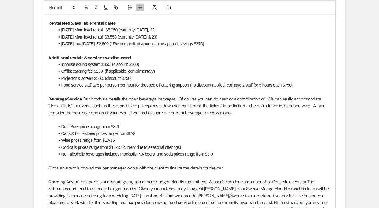
click at [157, 89] on p at bounding box center [190, 92] width 282 height 7
click at [216, 85] on li "Food service staff $75 per person per hour for dropped off catering support (no…" at bounding box center [193, 85] width 276 height 7
click at [246, 84] on li "Food service staff $75 per person per hour for dropped off catering support (no…" at bounding box center [193, 85] width 276 height 7
click at [286, 85] on li "Food service staff $75 per person per hour for dropped off catering support (no…" at bounding box center [193, 85] width 276 height 7
click at [242, 85] on li "Food service staff $75 per person per hour for dropped off catering support (no…" at bounding box center [193, 85] width 276 height 7
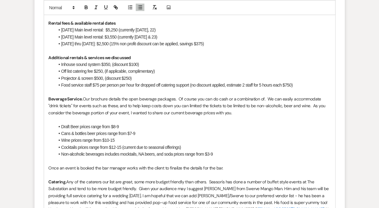
click at [279, 84] on li "Food service staff $75 per person per hour for dropped off catering support (no…" at bounding box center [193, 85] width 276 height 7
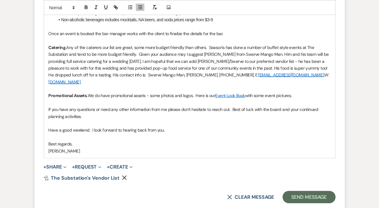
scroll to position [758, 0]
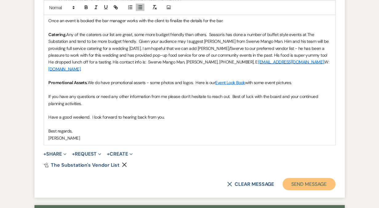
click at [312, 178] on button "Send Message" at bounding box center [309, 184] width 53 height 12
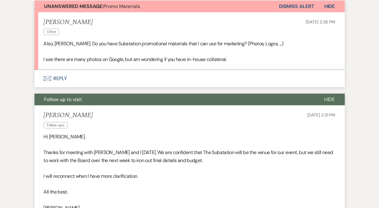
scroll to position [222, 0]
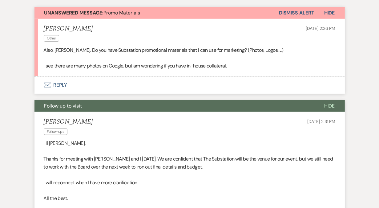
click at [297, 11] on button "Dismiss Alert" at bounding box center [296, 13] width 35 height 12
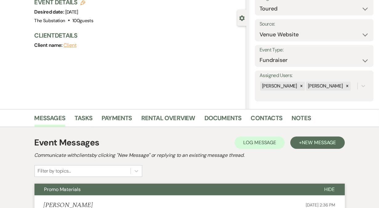
scroll to position [0, 0]
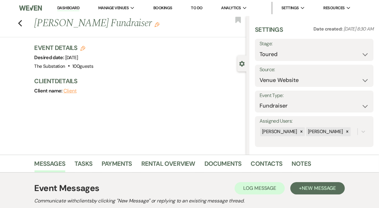
click at [75, 8] on link "Dashboard" at bounding box center [68, 8] width 22 height 6
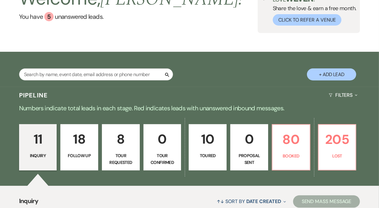
scroll to position [49, 0]
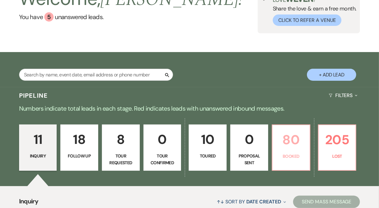
click at [293, 149] on p "80" at bounding box center [291, 139] width 30 height 21
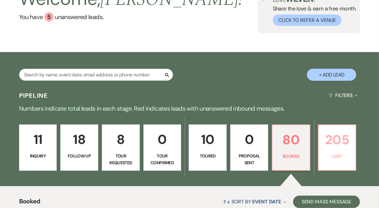
click at [332, 156] on p "Lost" at bounding box center [338, 156] width 30 height 7
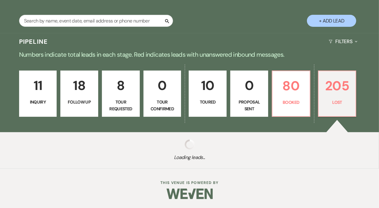
select select "8"
select select "7"
select select "8"
select select "7"
select select "8"
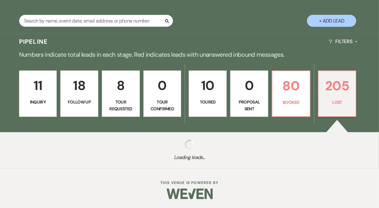
select select "8"
select select "7"
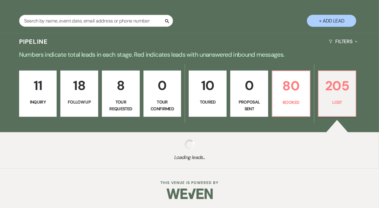
select select "8"
select select "11"
select select "8"
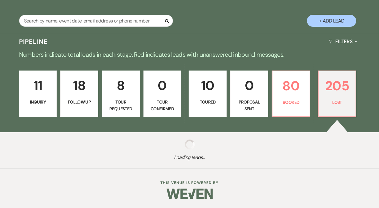
select select "7"
select select "8"
select select "5"
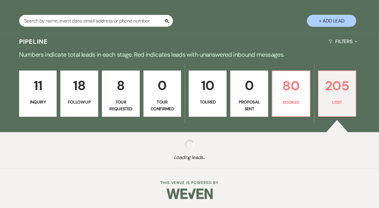
select select "8"
select select "5"
select select "8"
select select "5"
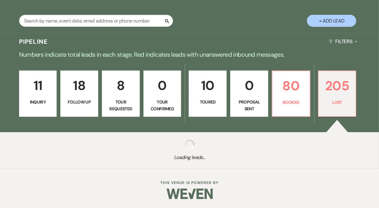
select select "8"
select select "5"
select select "8"
select select "5"
select select "8"
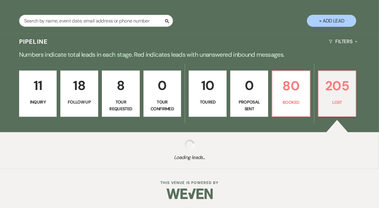
select select "5"
select select "8"
select select "5"
select select "8"
select select "6"
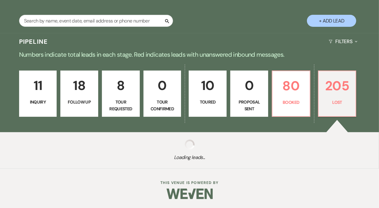
select select "8"
select select "5"
select select "8"
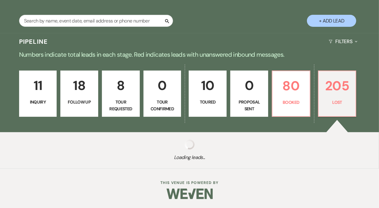
select select "8"
select select "1"
select select "8"
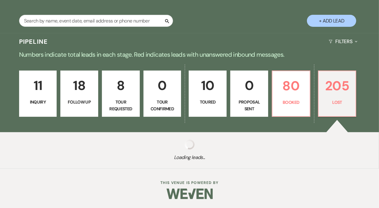
select select "8"
select select "5"
select select "8"
select select "6"
select select "8"
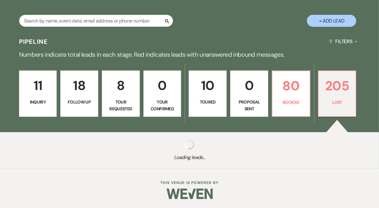
select select "5"
select select "8"
select select "6"
select select "8"
select select "5"
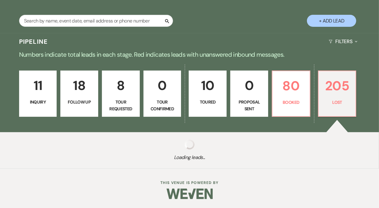
select select "8"
select select "6"
select select "8"
select select "5"
select select "8"
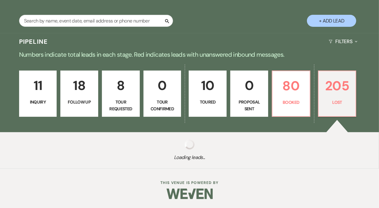
select select "5"
select select "8"
select select "7"
select select "8"
select select "9"
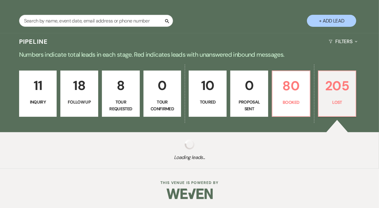
select select "8"
select select "1"
select select "8"
select select "5"
select select "8"
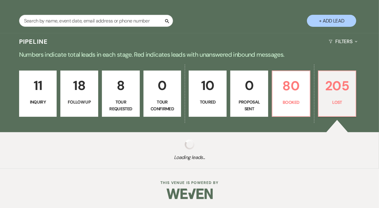
select select "6"
select select "8"
select select "11"
select select "8"
select select "6"
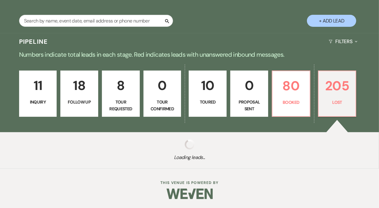
select select "8"
select select "9"
select select "8"
select select "5"
select select "8"
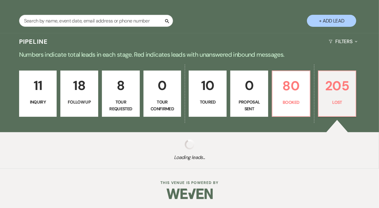
select select "5"
select select "8"
select select "6"
select select "8"
select select "5"
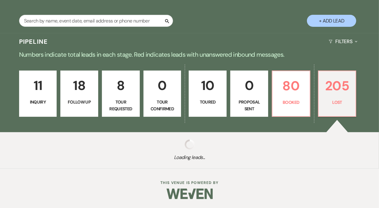
select select "8"
select select "6"
select select "8"
select select "5"
select select "8"
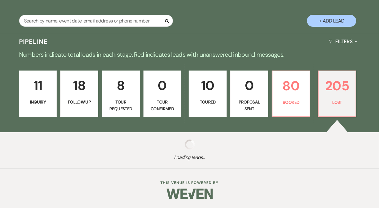
select select "6"
select select "8"
select select "5"
select select "8"
select select "6"
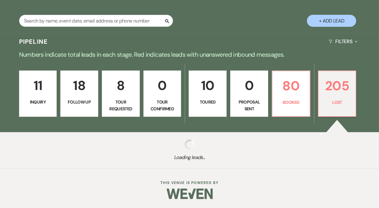
select select "8"
select select "5"
select select "8"
select select "5"
select select "8"
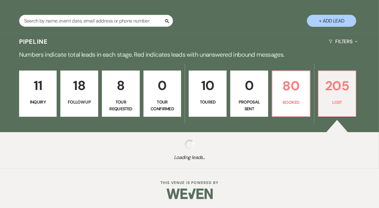
select select "1"
select select "8"
select select "5"
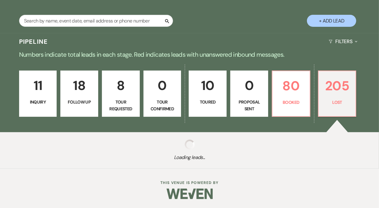
select select "8"
select select "5"
select select "8"
select select "1"
select select "8"
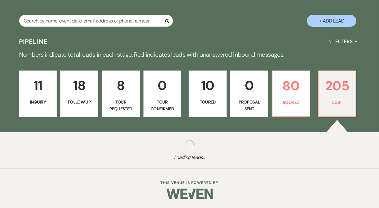
select select "9"
select select "8"
select select "5"
select select "8"
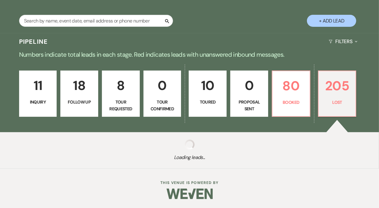
select select "8"
select select "1"
select select "8"
select select "5"
select select "8"
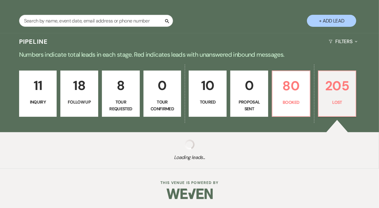
select select "7"
select select "8"
select select "5"
select select "8"
select select "5"
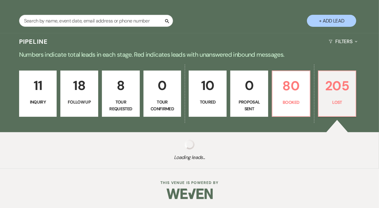
select select "8"
select select "1"
select select "8"
select select "1"
select select "8"
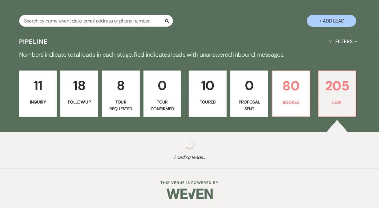
select select "5"
select select "8"
select select "11"
select select "8"
select select "11"
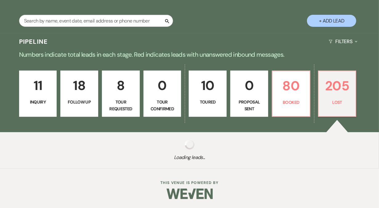
select select "8"
select select "10"
select select "8"
select select "1"
select select "8"
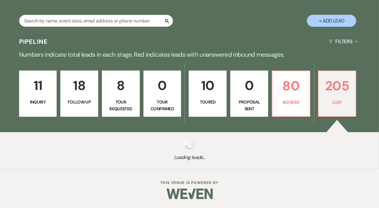
select select "5"
select select "8"
select select "5"
select select "8"
select select "5"
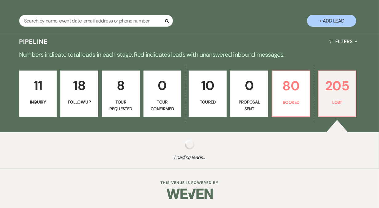
select select "8"
select select "5"
select select "8"
select select "5"
select select "8"
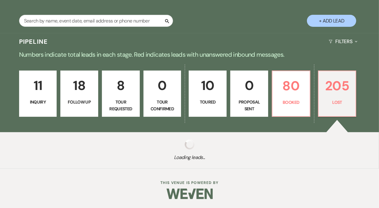
select select "5"
select select "8"
select select "5"
select select "8"
select select "6"
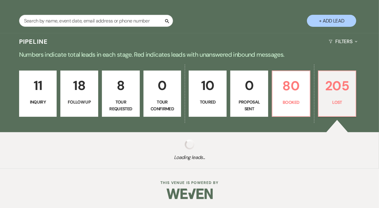
select select "8"
select select "5"
select select "8"
select select "10"
select select "8"
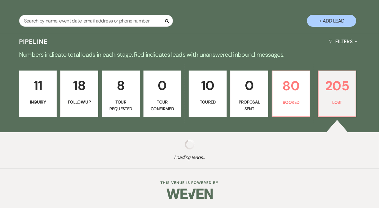
select select "7"
select select "8"
select select "6"
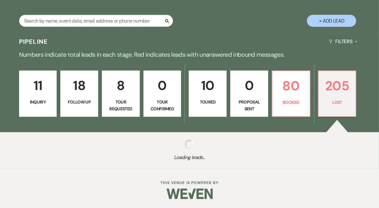
select select "8"
select select "6"
select select "8"
select select "7"
select select "8"
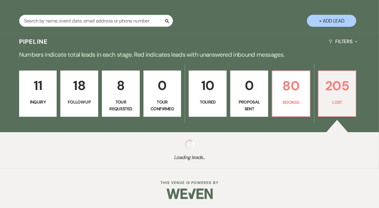
select select "8"
select select "7"
select select "8"
select select "5"
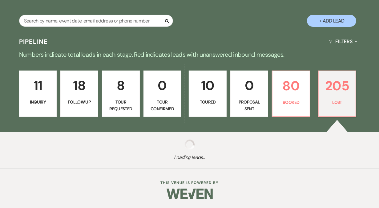
select select "8"
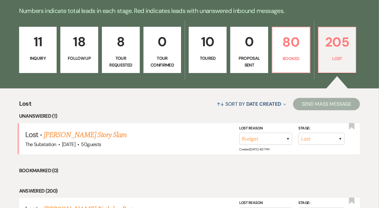
scroll to position [147, 0]
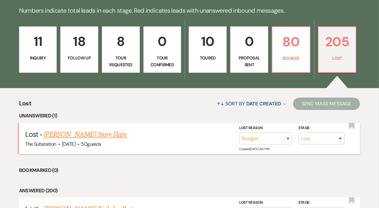
click at [97, 137] on link "[PERSON_NAME] Story Slam" at bounding box center [85, 134] width 83 height 11
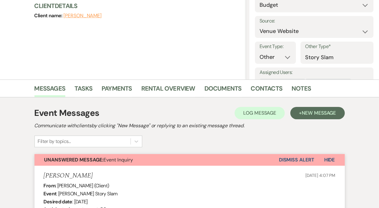
scroll to position [75, 0]
click at [301, 159] on button "Dismiss Alert" at bounding box center [296, 160] width 35 height 12
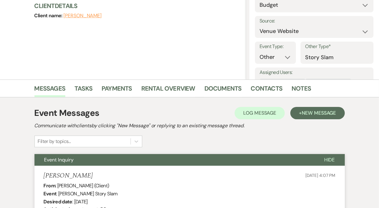
scroll to position [0, 0]
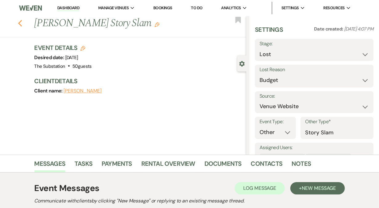
click at [20, 23] on icon "Previous" at bounding box center [20, 23] width 5 height 7
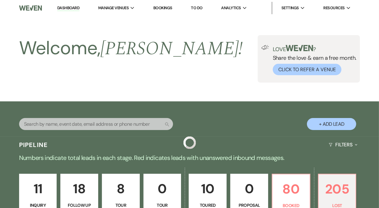
scroll to position [147, 0]
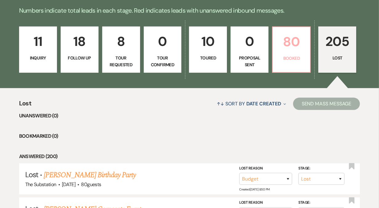
click at [308, 53] on link "80 Booked" at bounding box center [291, 49] width 39 height 46
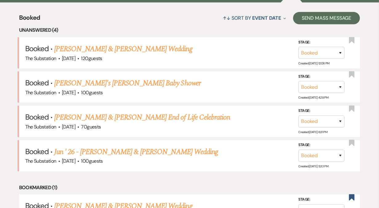
scroll to position [233, 0]
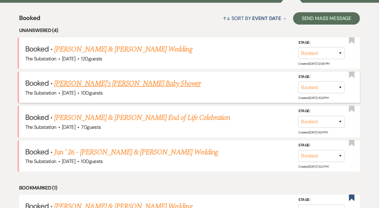
click at [109, 83] on link "[PERSON_NAME]'s [PERSON_NAME] Baby Shower" at bounding box center [127, 83] width 147 height 11
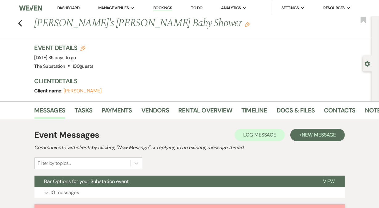
click at [73, 8] on link "Dashboard" at bounding box center [68, 7] width 22 height 5
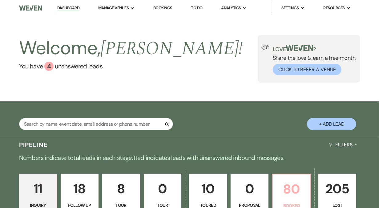
click at [273, 188] on link "80 Booked" at bounding box center [291, 197] width 39 height 46
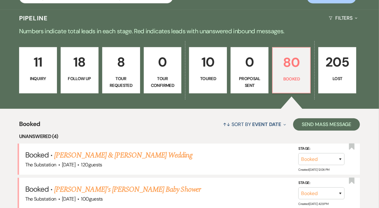
scroll to position [205, 0]
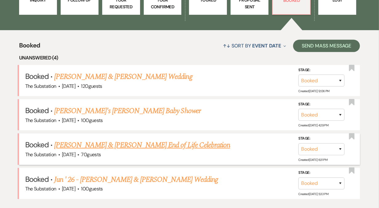
click at [125, 144] on link "[PERSON_NAME] & [PERSON_NAME] End of Life Celebration" at bounding box center [142, 145] width 176 height 11
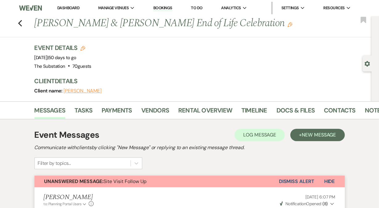
click at [361, 112] on li "Contacts" at bounding box center [344, 111] width 41 height 15
click at [369, 113] on link "Notes" at bounding box center [374, 112] width 19 height 14
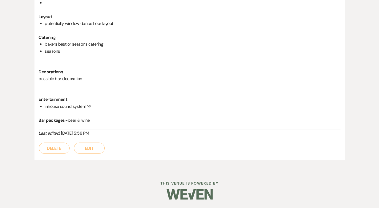
scroll to position [415, 0]
click at [92, 144] on button "Edit" at bounding box center [89, 147] width 31 height 11
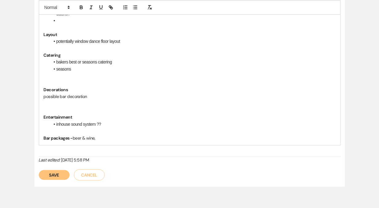
click at [80, 55] on p "Catering" at bounding box center [190, 55] width 292 height 7
click at [78, 62] on li "bakers best or seasons catering" at bounding box center [193, 62] width 286 height 7
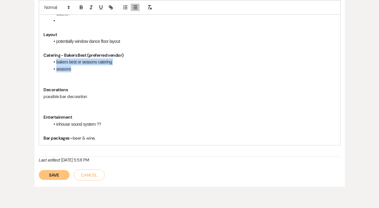
drag, startPoint x: 56, startPoint y: 62, endPoint x: 77, endPoint y: 70, distance: 22.7
click at [77, 70] on ul "bakers best or seasons catering seasons" at bounding box center [193, 66] width 286 height 14
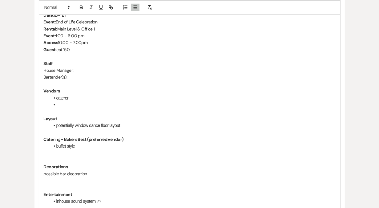
scroll to position [331, 0]
click at [79, 119] on p "Layout" at bounding box center [190, 118] width 292 height 7
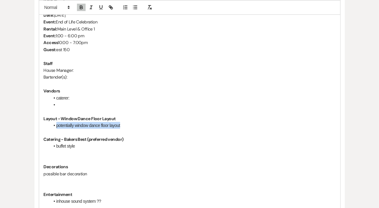
drag, startPoint x: 123, startPoint y: 124, endPoint x: 56, endPoint y: 125, distance: 67.5
click at [56, 125] on li "potentially window dance floor layout" at bounding box center [193, 125] width 286 height 7
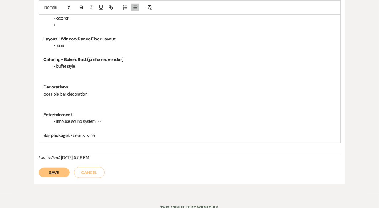
scroll to position [435, 0]
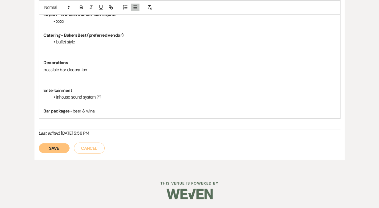
click at [59, 146] on button "Save" at bounding box center [54, 148] width 31 height 10
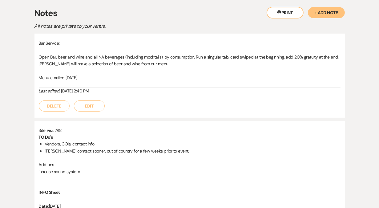
scroll to position [0, 0]
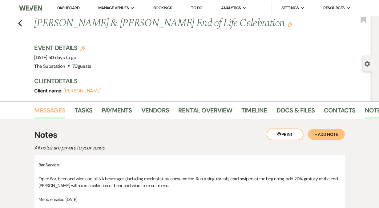
click at [49, 112] on link "Messages" at bounding box center [49, 112] width 31 height 14
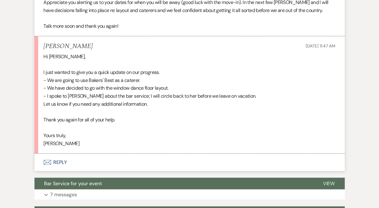
scroll to position [456, 0]
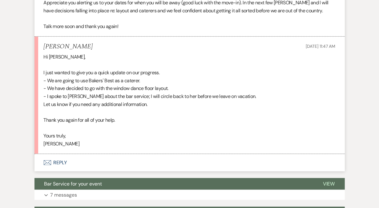
click at [111, 90] on p "- We have decided to go with the window dance floor layout." at bounding box center [190, 88] width 292 height 8
click at [61, 159] on button "Envelope Reply" at bounding box center [189, 162] width 310 height 17
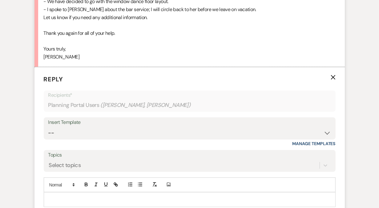
scroll to position [544, 0]
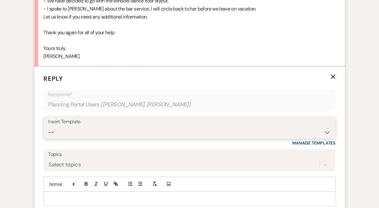
click at [73, 131] on select "-- Weven Planning Portal Introduction (Booked Events) Follow Up Contract (Pre-B…" at bounding box center [189, 132] width 283 height 12
click at [48, 126] on select "-- Weven Planning Portal Introduction (Booked Events) Follow Up Contract (Pre-B…" at bounding box center [189, 132] width 283 height 12
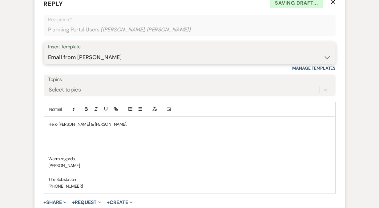
scroll to position [620, 0]
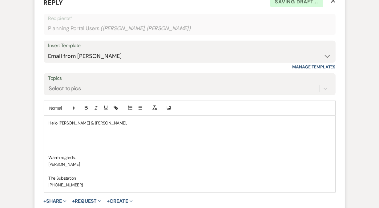
click at [78, 133] on p at bounding box center [190, 136] width 282 height 7
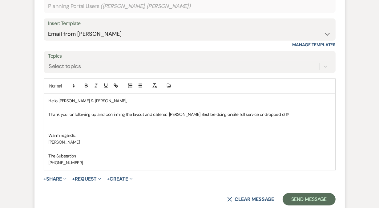
scroll to position [641, 0]
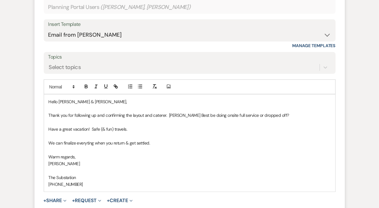
drag, startPoint x: 128, startPoint y: 129, endPoint x: 43, endPoint y: 129, distance: 85.0
click at [43, 129] on form "Reply X Saving draft... Recipients* Planning Portal Users ( [PERSON_NAME], [PER…" at bounding box center [189, 101] width 310 height 265
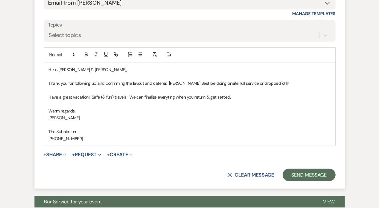
scroll to position [673, 0]
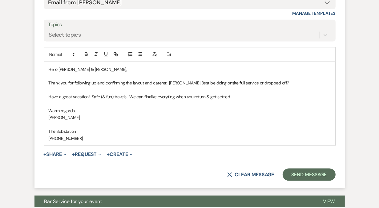
click at [161, 94] on p "Have a great vacation! Safe (& fun) travels. We can finalize everyting when you…" at bounding box center [190, 96] width 282 height 7
click at [172, 121] on p at bounding box center [190, 124] width 282 height 7
click at [303, 174] on button "Send Message" at bounding box center [309, 174] width 53 height 12
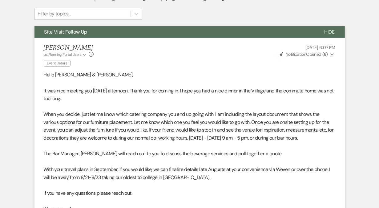
scroll to position [0, 0]
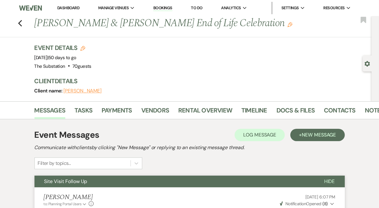
click at [71, 9] on link "Dashboard" at bounding box center [68, 7] width 22 height 5
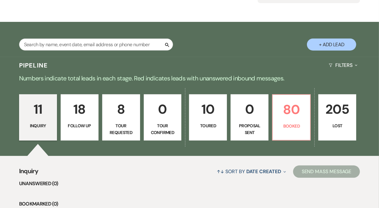
scroll to position [89, 0]
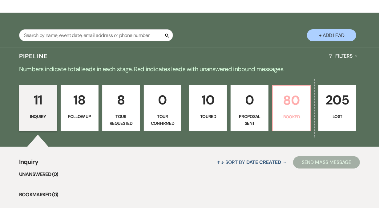
click at [287, 113] on p "Booked" at bounding box center [292, 116] width 30 height 7
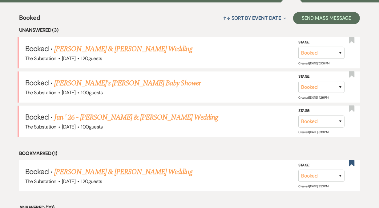
scroll to position [235, 0]
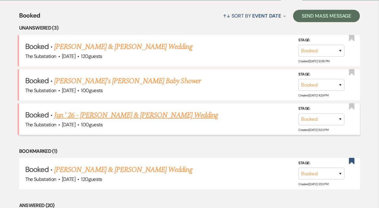
click at [140, 116] on link "Jun ' 26 - [PERSON_NAME] & [PERSON_NAME] Wedding" at bounding box center [136, 115] width 164 height 11
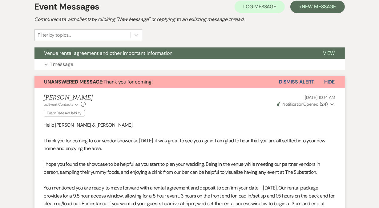
scroll to position [118, 0]
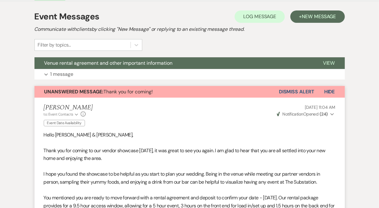
click at [289, 91] on button "Dismiss Alert" at bounding box center [296, 92] width 35 height 12
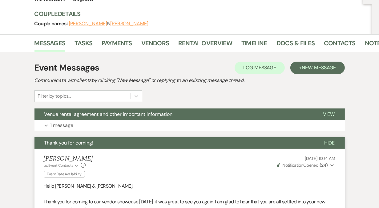
scroll to position [67, 0]
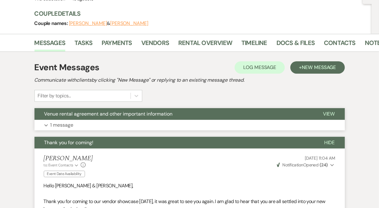
click at [145, 126] on button "Expand 1 message" at bounding box center [189, 125] width 310 height 10
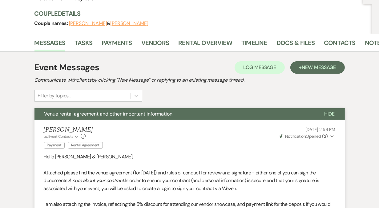
scroll to position [0, 0]
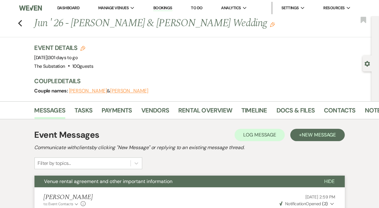
click at [70, 7] on link "Dashboard" at bounding box center [68, 7] width 22 height 5
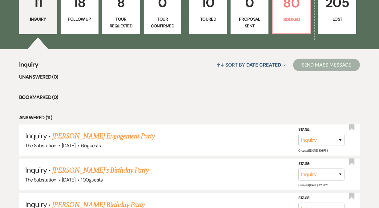
scroll to position [116, 0]
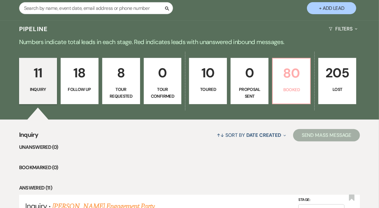
click at [287, 72] on p "80" at bounding box center [292, 73] width 30 height 21
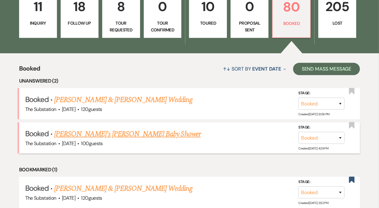
scroll to position [171, 0]
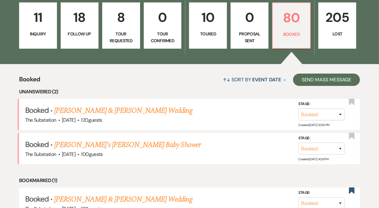
click at [209, 27] on p "10" at bounding box center [208, 17] width 30 height 21
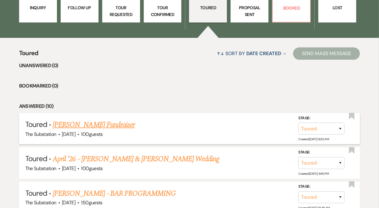
click at [115, 125] on link "[PERSON_NAME] Fundraiser" at bounding box center [94, 124] width 82 height 11
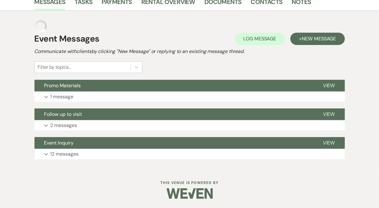
scroll to position [112, 0]
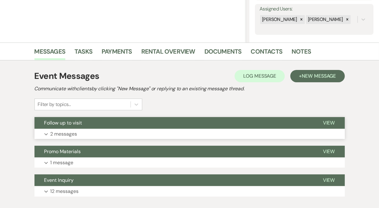
click at [112, 133] on button "Expand 2 messages" at bounding box center [189, 134] width 310 height 10
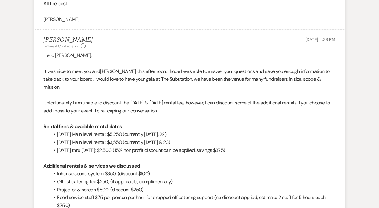
scroll to position [319, 0]
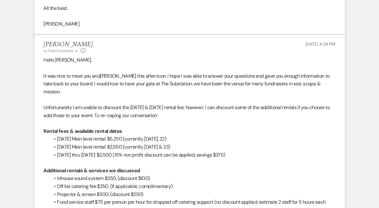
click at [144, 104] on span "Unfortunately I am unable to discount the [DATE] & [DATE] rental fee; however, …" at bounding box center [187, 111] width 286 height 14
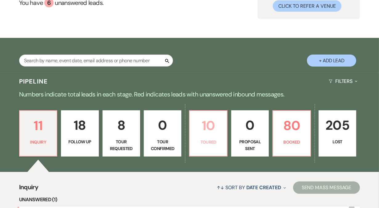
scroll to position [79, 0]
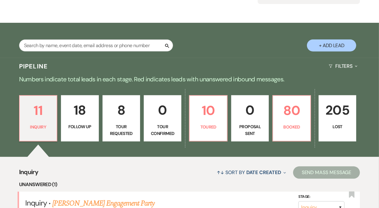
click at [73, 125] on p "Follow Up" at bounding box center [80, 126] width 30 height 7
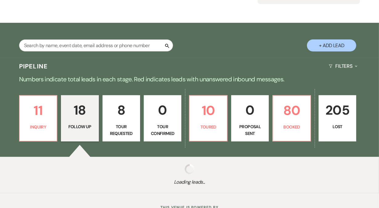
select select "9"
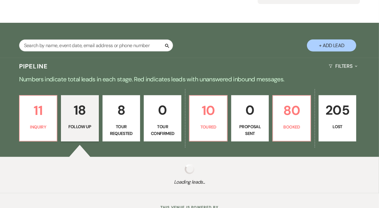
select select "9"
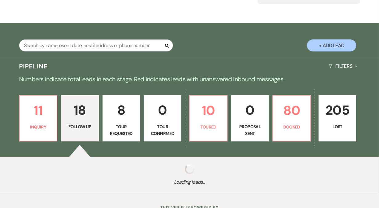
select select "9"
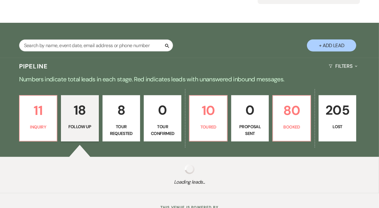
select select "9"
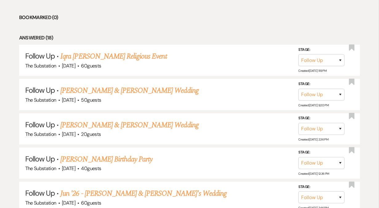
scroll to position [279, 0]
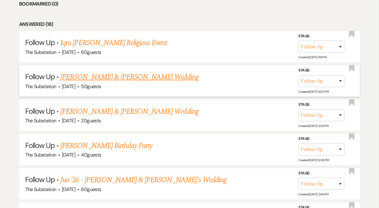
click at [101, 77] on link "Olvin Orellana & Bobbi Bolster's Wedding" at bounding box center [129, 76] width 138 height 11
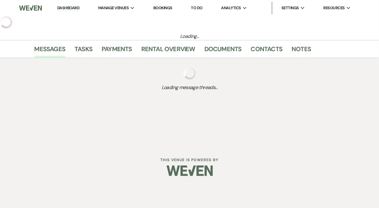
select select "9"
select select "5"
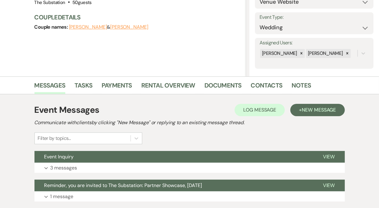
scroll to position [120, 0]
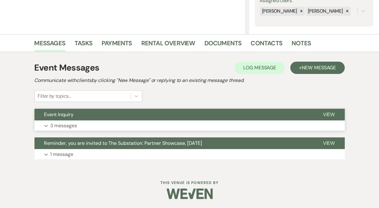
click at [110, 121] on button "Expand 3 messages" at bounding box center [189, 125] width 310 height 10
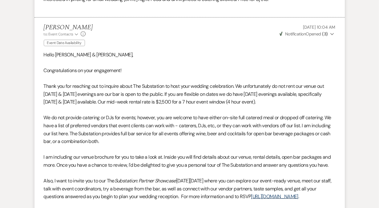
scroll to position [343, 0]
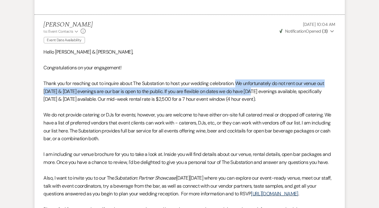
drag, startPoint x: 239, startPoint y: 82, endPoint x: 253, endPoint y: 93, distance: 17.9
click at [253, 93] on p "Thank you for reaching out to inquire about The Substation to host your wedding…" at bounding box center [190, 91] width 292 height 24
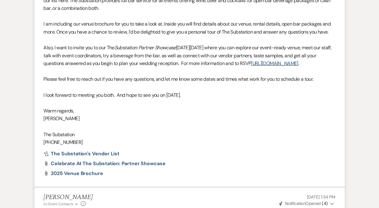
scroll to position [475, 0]
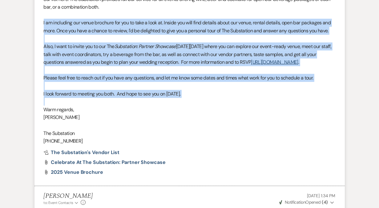
drag, startPoint x: 42, startPoint y: 22, endPoint x: 84, endPoint y: 112, distance: 98.4
click at [84, 112] on li "Vickie Spiess to: Event Contacts Expand Info Event Date Availability Jul 29, 20…" at bounding box center [189, 34] width 310 height 302
copy div "I am including our venue brochure for you to take a look at. Inside you will fi…"
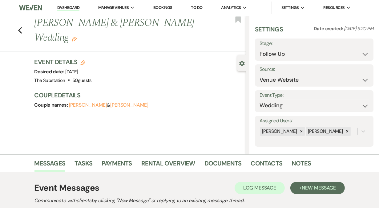
scroll to position [0, 0]
click at [70, 8] on link "Dashboard" at bounding box center [68, 8] width 22 height 6
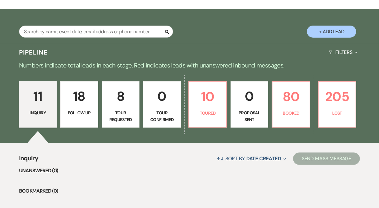
scroll to position [96, 0]
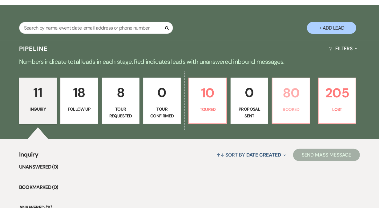
click at [286, 99] on p "80" at bounding box center [291, 93] width 30 height 21
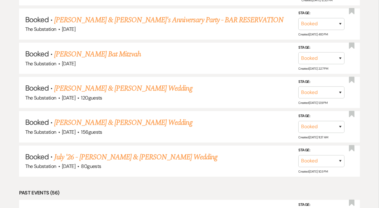
scroll to position [955, 0]
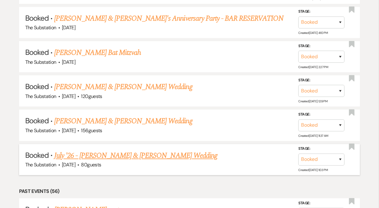
click at [142, 150] on link "July '26 - [PERSON_NAME] & [PERSON_NAME] Wedding" at bounding box center [135, 155] width 163 height 11
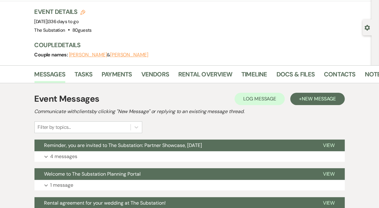
scroll to position [69, 0]
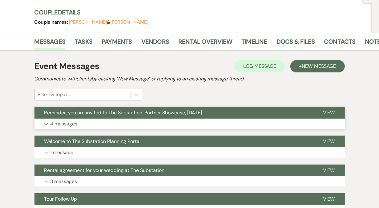
click at [143, 122] on button "Expand 4 messages" at bounding box center [189, 124] width 310 height 10
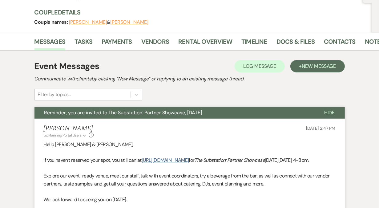
click at [146, 114] on span "Reminder, you are invited to The Substation: Partner Showcase, [DATE]" at bounding box center [123, 112] width 158 height 6
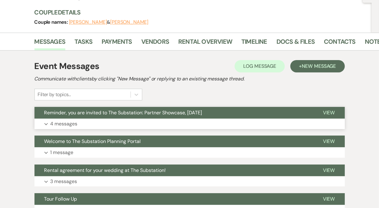
click at [143, 120] on button "Expand 4 messages" at bounding box center [189, 124] width 310 height 10
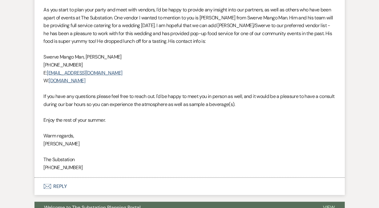
scroll to position [497, 0]
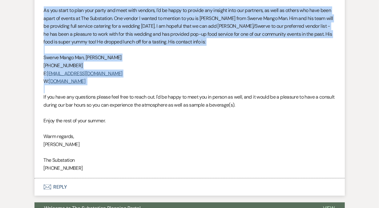
drag, startPoint x: 43, startPoint y: 17, endPoint x: 127, endPoint y: 94, distance: 114.5
click at [127, 94] on li "Vickie Spiess to: Planning Portal Users Expand Info Aug 15, 2025, 9:58 AM Weven…" at bounding box center [189, 65] width 310 height 225
copy div "As you start to plan your party and meet with vendors, I'd be happy to provide …"
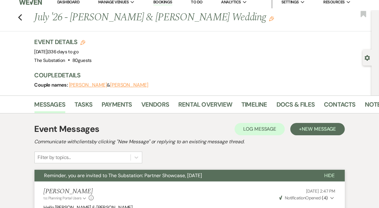
scroll to position [0, 0]
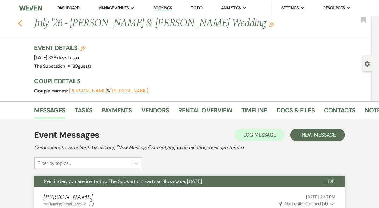
click at [22, 22] on icon "Previous" at bounding box center [20, 23] width 5 height 7
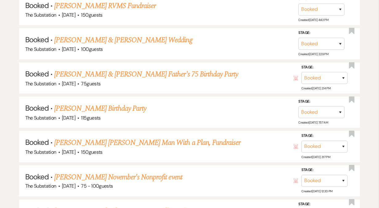
scroll to position [763, 0]
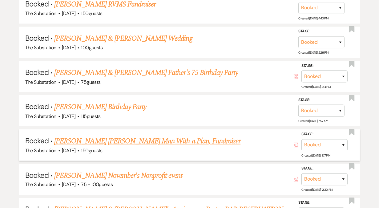
click at [106, 136] on link "[PERSON_NAME] [PERSON_NAME] Man With a Plan, Fundraiser" at bounding box center [147, 141] width 186 height 11
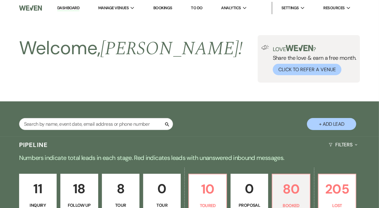
select select "5"
select select "20"
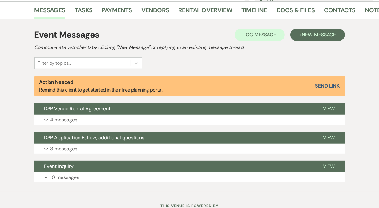
scroll to position [176, 0]
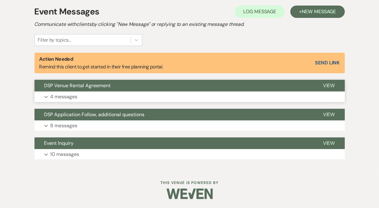
click at [106, 94] on button "Expand 4 messages" at bounding box center [189, 96] width 310 height 10
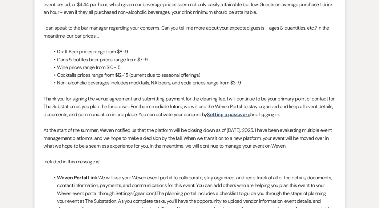
scroll to position [870, 0]
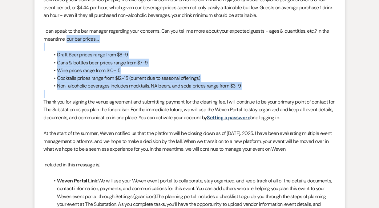
drag, startPoint x: 67, startPoint y: 39, endPoint x: 189, endPoint y: 93, distance: 133.5
click at [189, 93] on div "Hello Max, I hope you are having a good summer. No worries on the delay, its su…" at bounding box center [190, 138] width 292 height 394
copy div "our bar prices ... Draft Beer prices range from $8-9 Cans & bottles beer prices…"
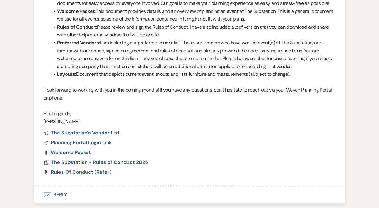
scroll to position [1082, 0]
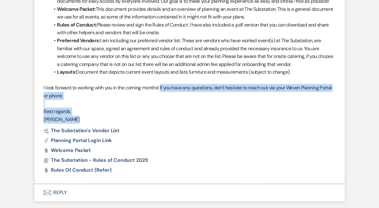
drag, startPoint x: 162, startPoint y: 88, endPoint x: 163, endPoint y: 124, distance: 36.7
copy div "If you have any questions, don’t hesitate to reach out via your Weven Planning …"
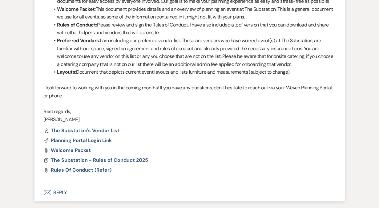
click at [181, 103] on p at bounding box center [190, 104] width 292 height 8
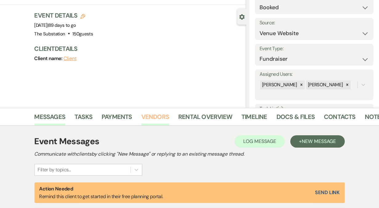
scroll to position [0, 0]
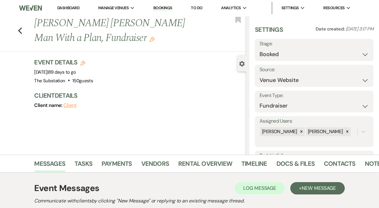
click at [68, 8] on link "Dashboard" at bounding box center [68, 7] width 22 height 5
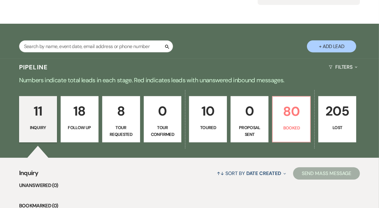
scroll to position [79, 0]
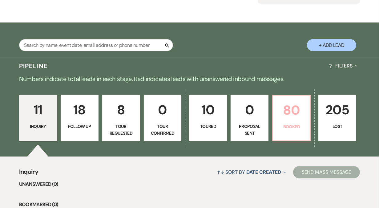
click at [294, 123] on link "80 Booked" at bounding box center [291, 118] width 39 height 46
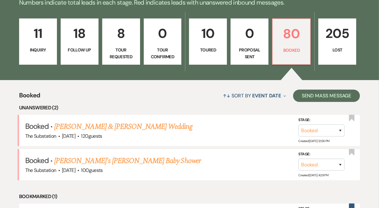
scroll to position [155, 0]
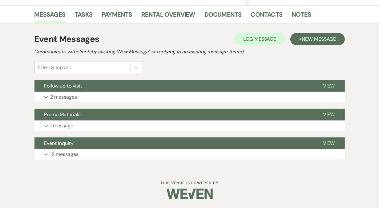
scroll to position [148, 0]
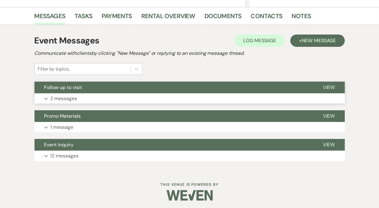
click at [153, 94] on button "Expand 2 messages" at bounding box center [189, 98] width 310 height 10
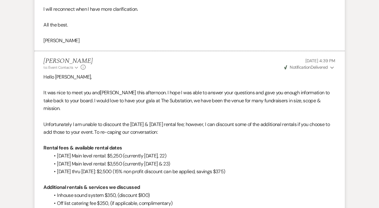
scroll to position [301, 0]
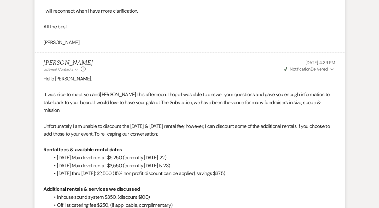
click at [227, 85] on p at bounding box center [190, 87] width 292 height 8
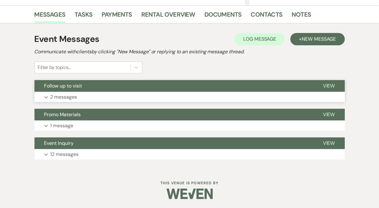
click at [188, 94] on button "Expand 2 messages" at bounding box center [189, 97] width 310 height 10
